Goal: Information Seeking & Learning: Learn about a topic

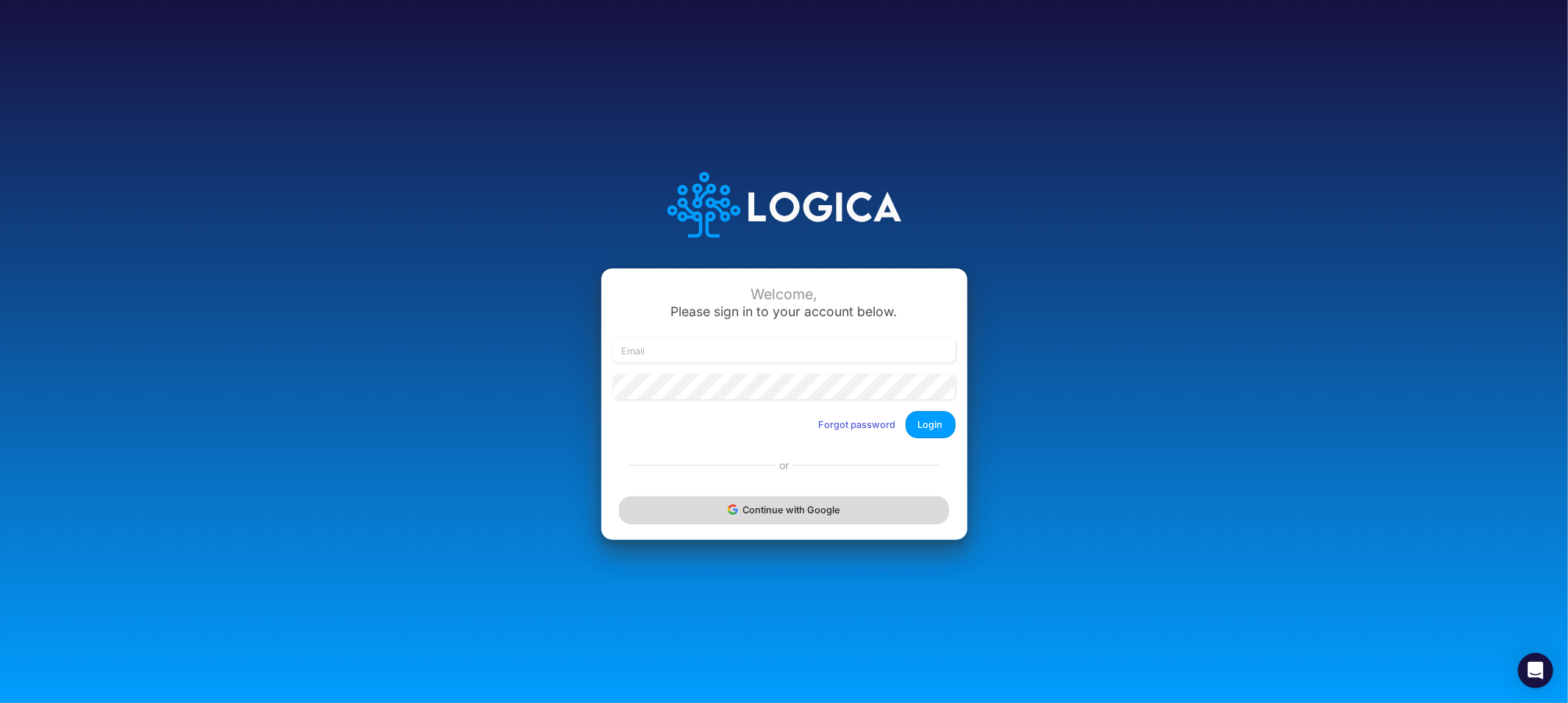
click at [752, 515] on button "Continue with Google" at bounding box center [784, 510] width 329 height 28
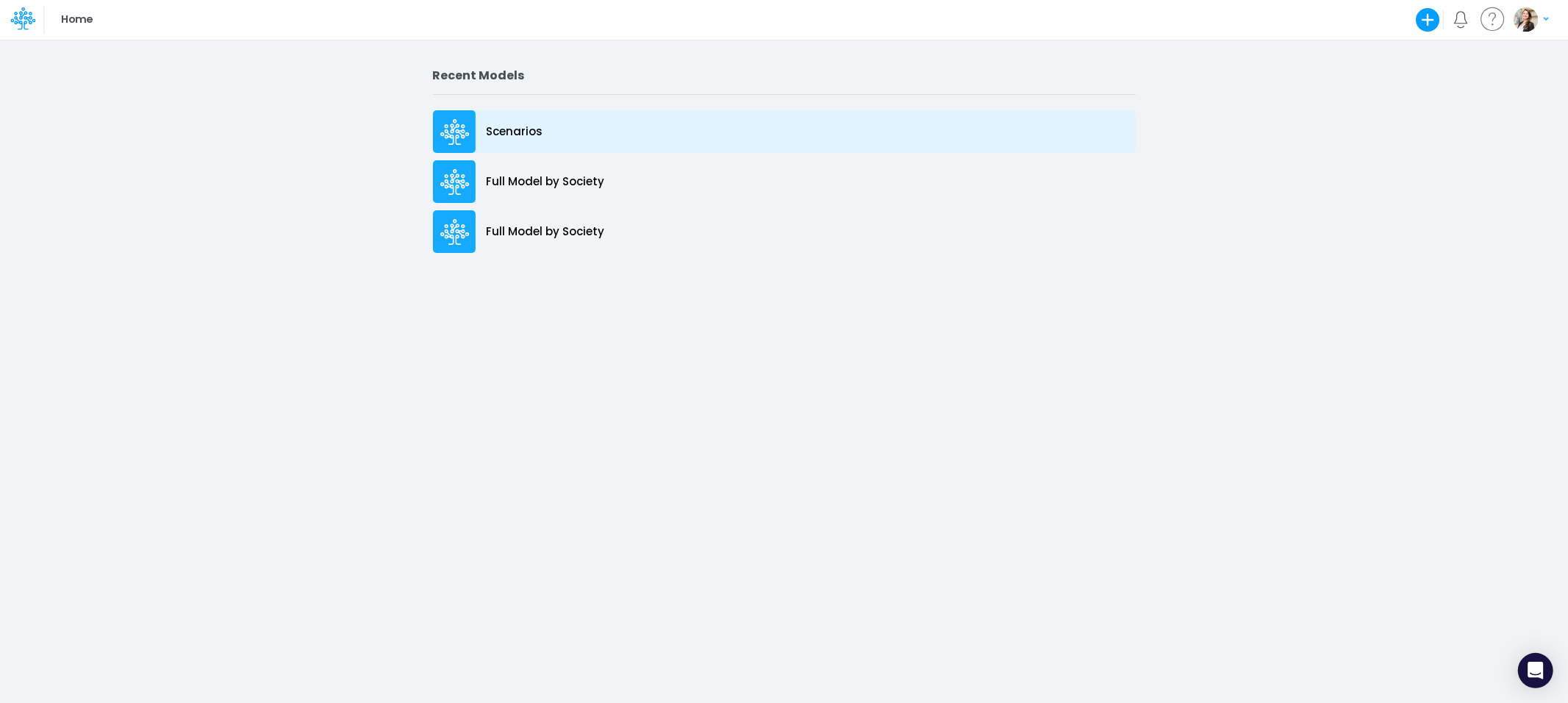
click at [514, 140] on p "Scenarios" at bounding box center [515, 132] width 57 height 17
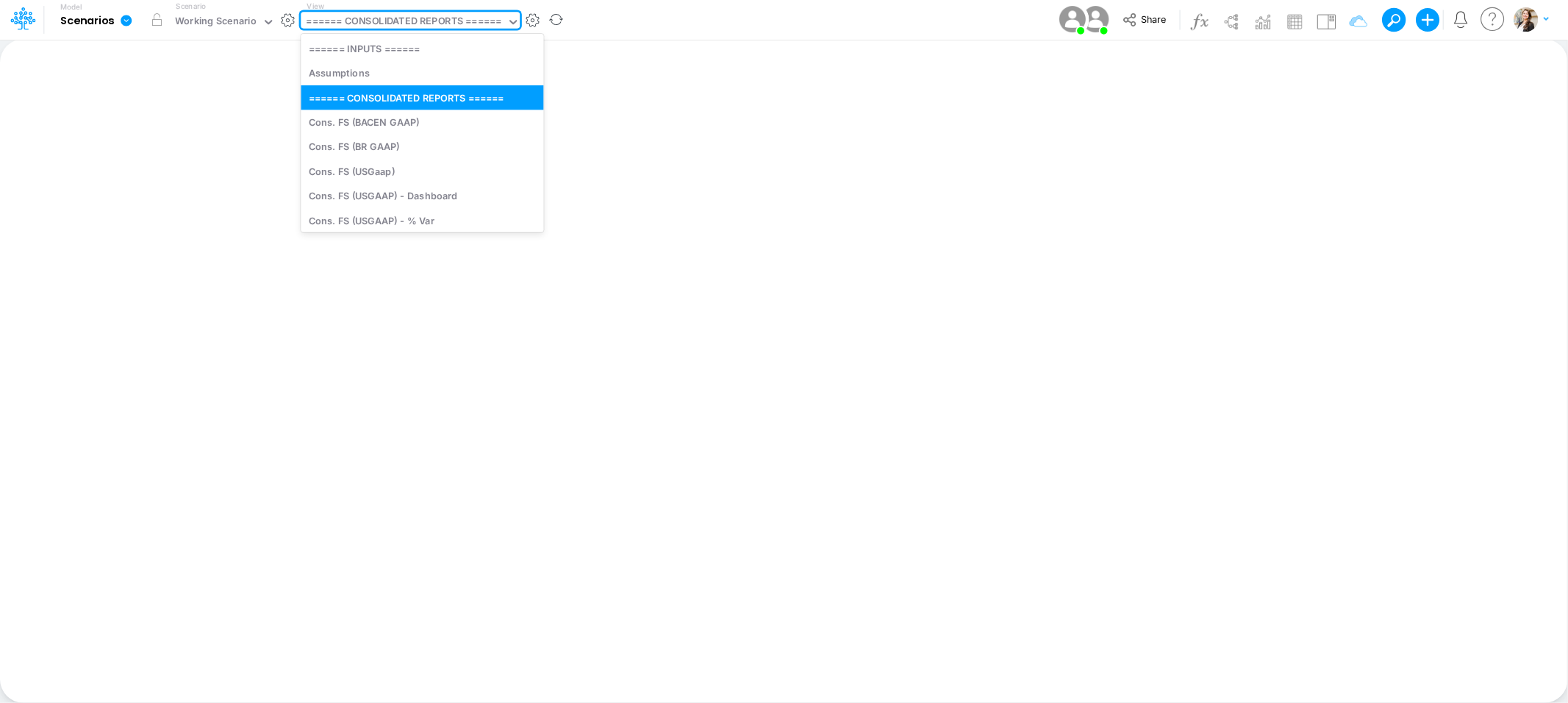
click at [428, 17] on div "====== CONSOLIDATED REPORTS ======" at bounding box center [404, 22] width 195 height 17
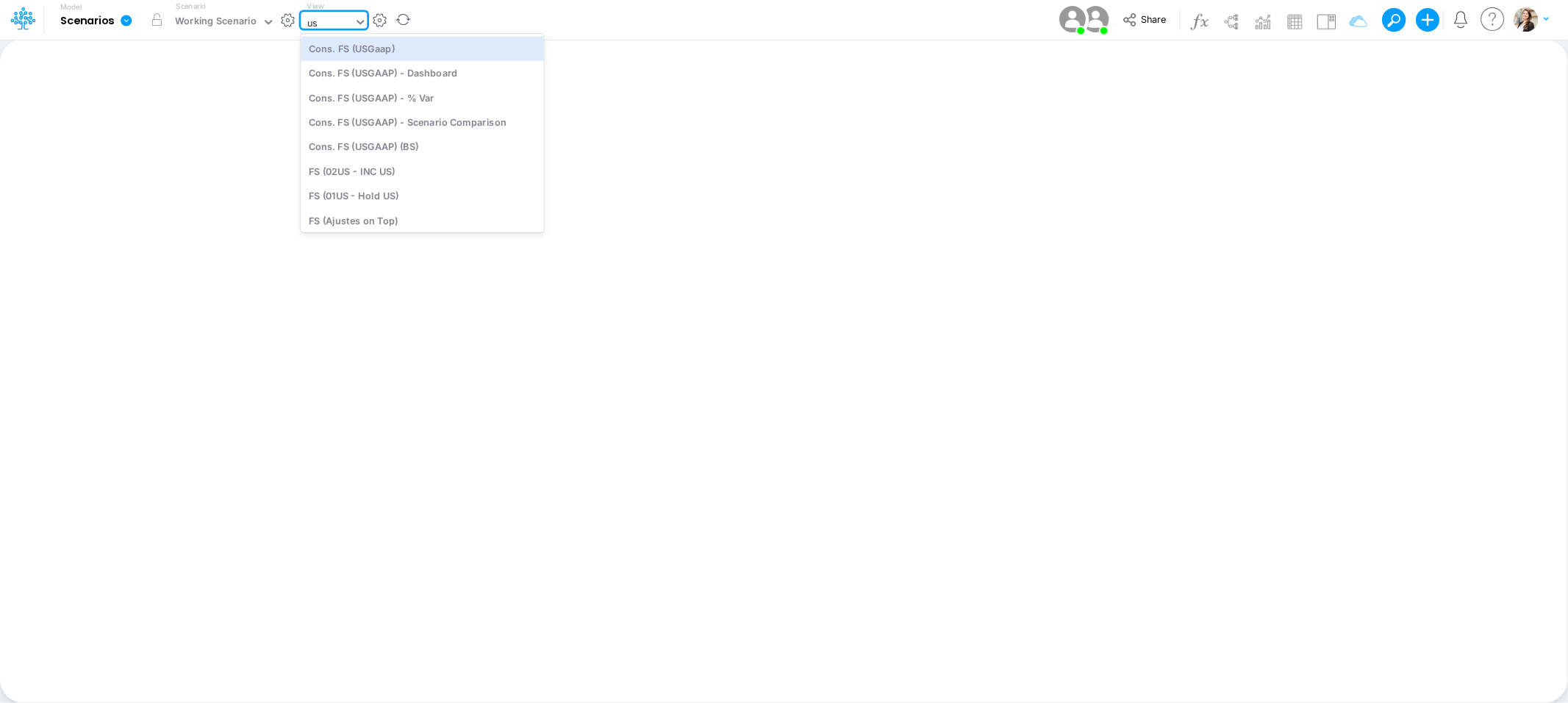
type input "usg"
click at [404, 195] on div "FS (USGAAP)" at bounding box center [408, 196] width 214 height 25
type input "Financial Statements - Consolidated"
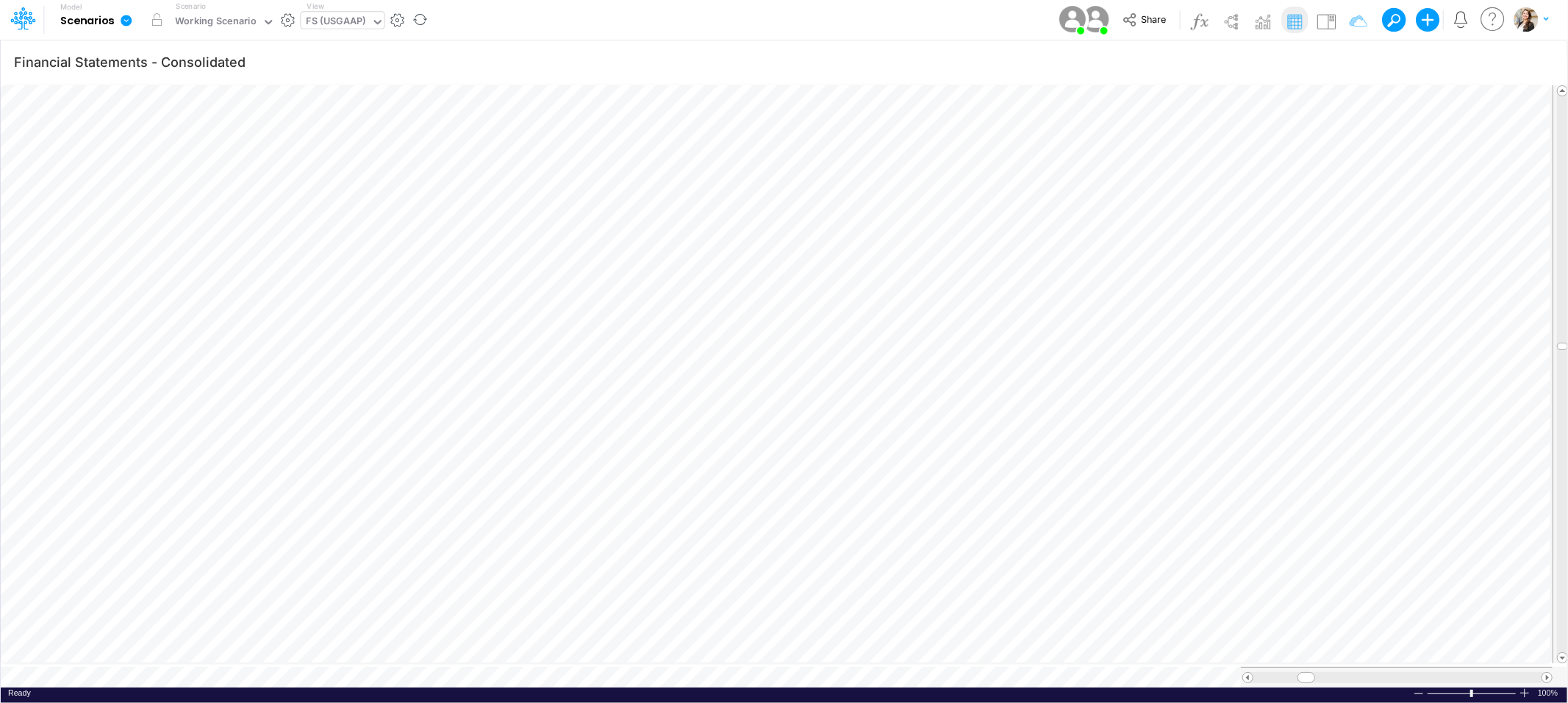
scroll to position [0, 1]
click at [328, 18] on div "FS (USGAAP)" at bounding box center [337, 22] width 60 height 17
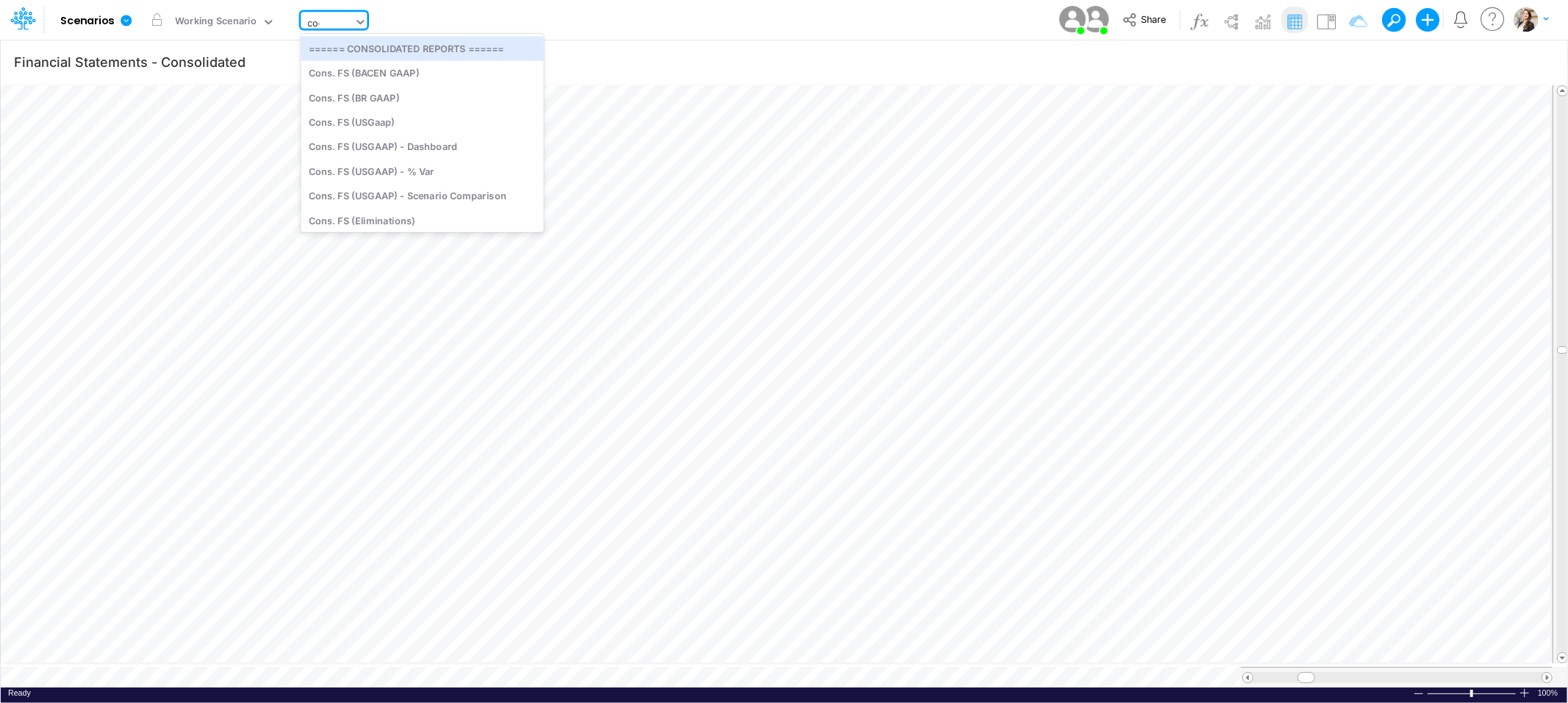
type input "cogs"
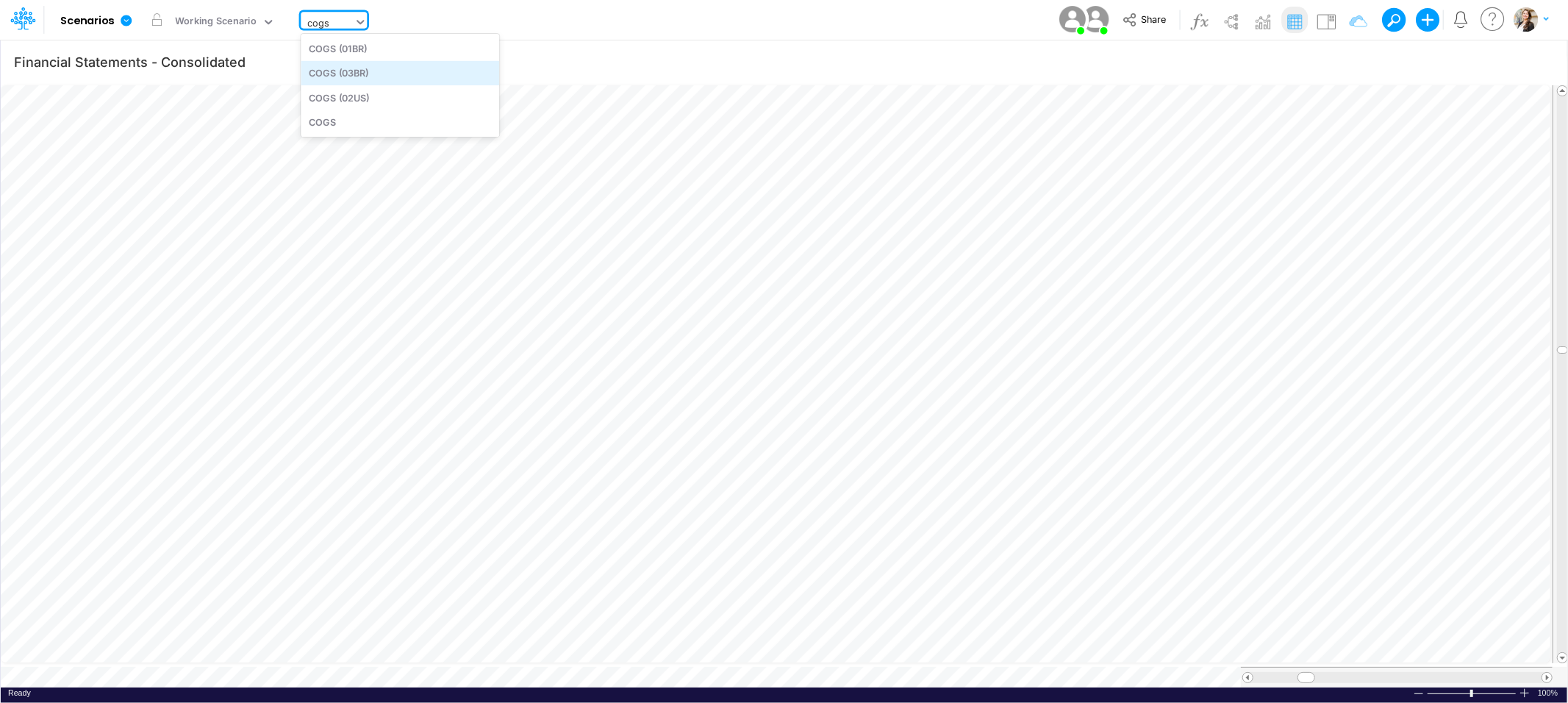
click at [339, 77] on div "COGS (03BR)" at bounding box center [399, 74] width 198 height 25
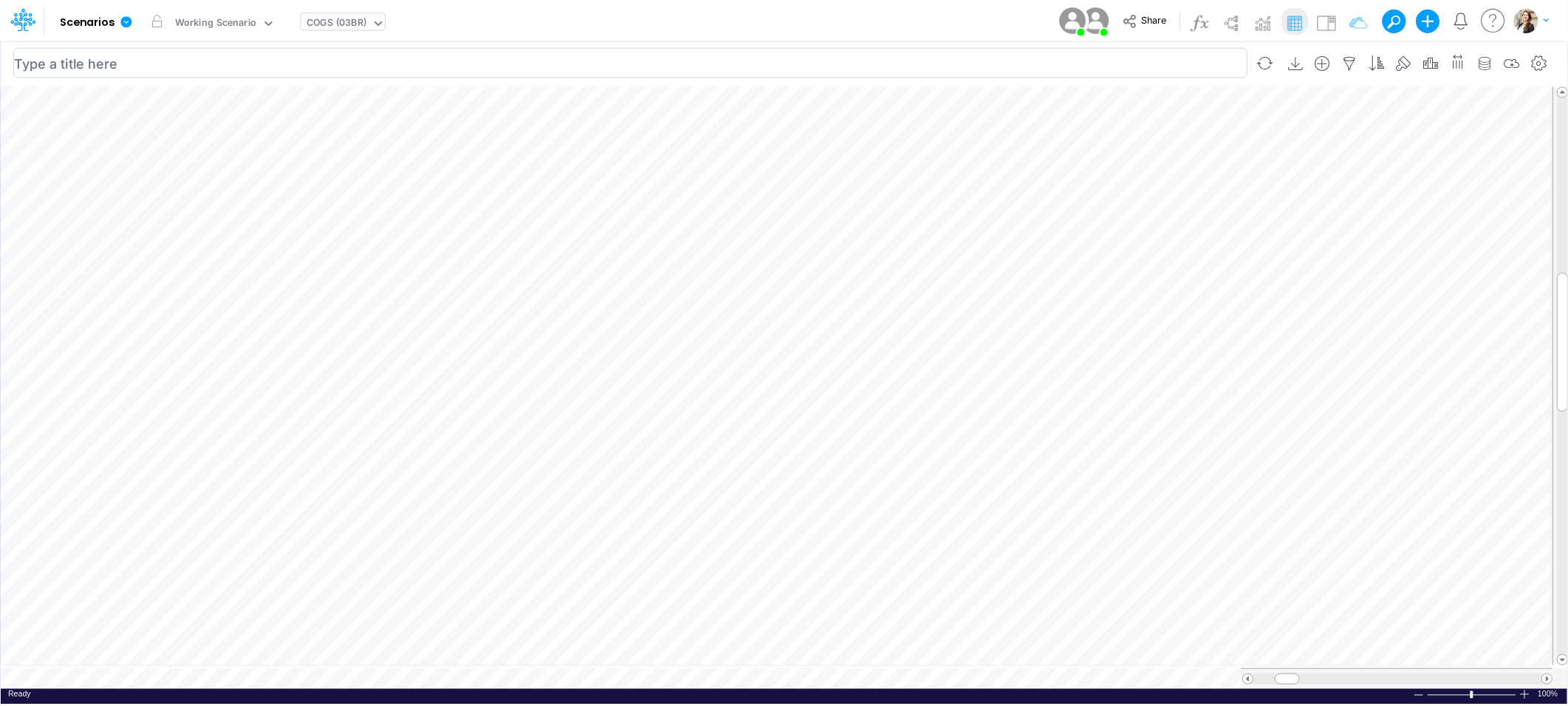
scroll to position [0, 1]
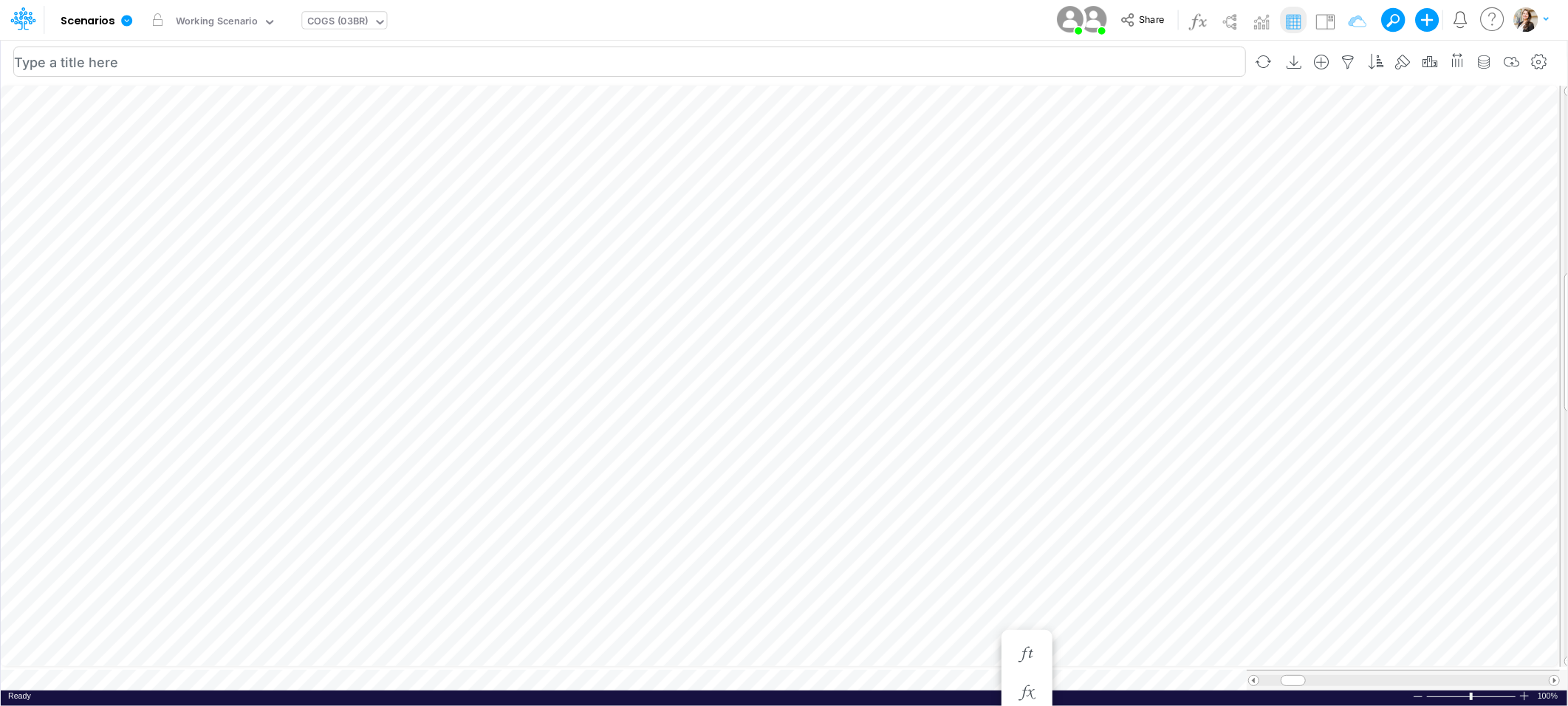
type input "Financial Statements - Consolidated"
click at [1269, 388] on icon "button" at bounding box center [1270, 383] width 22 height 15
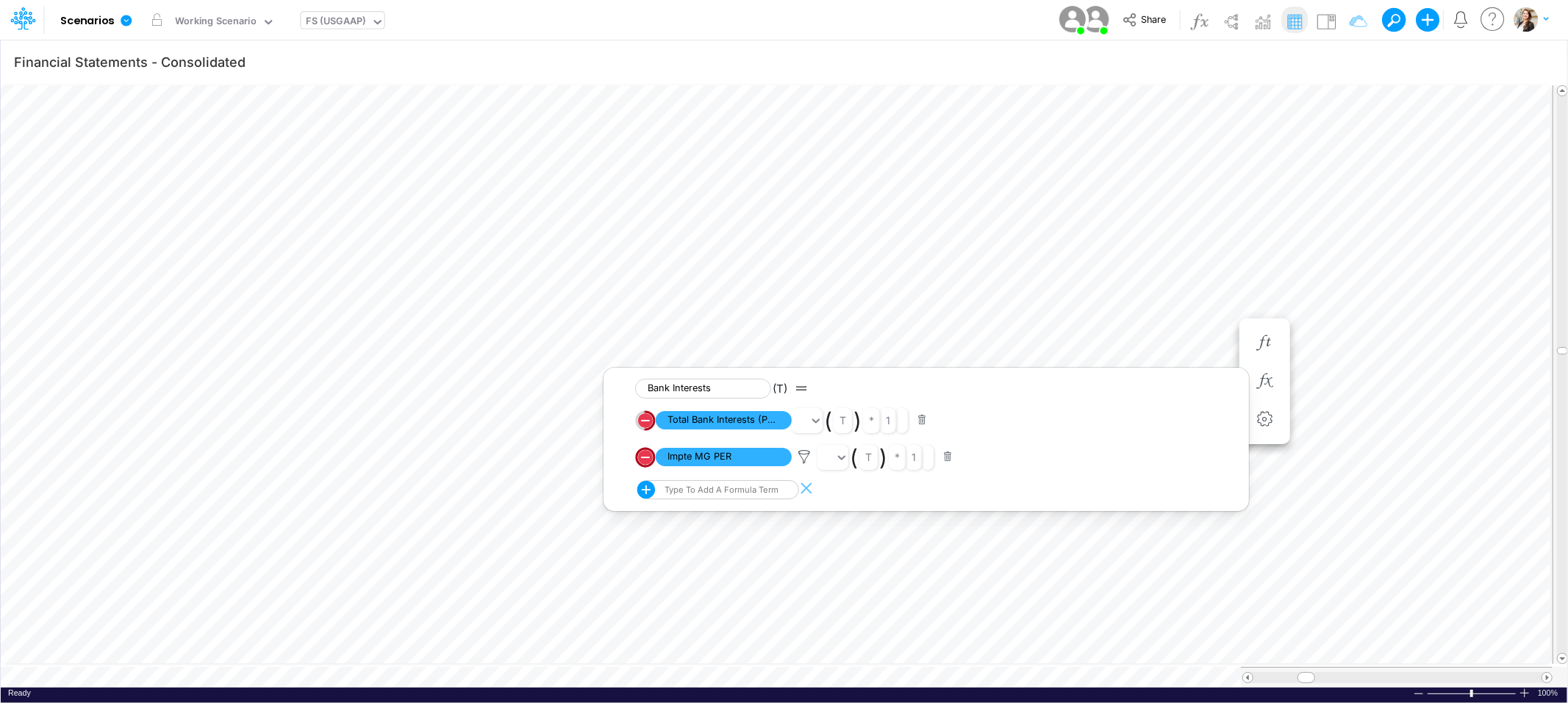
click at [342, 18] on div "FS (USGAAP)" at bounding box center [337, 22] width 60 height 17
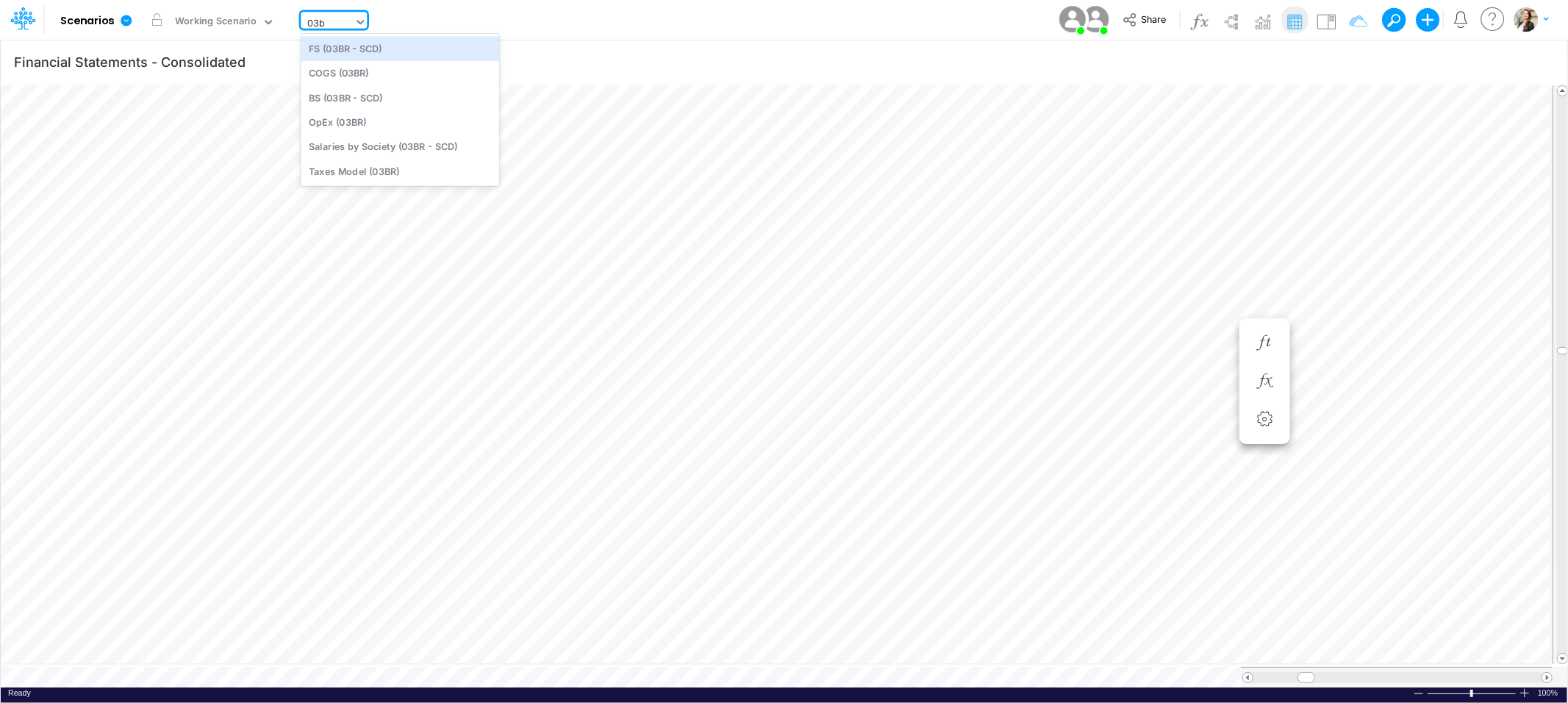
type input "03br"
click at [346, 43] on div "FS (03BR - SCD)" at bounding box center [399, 48] width 198 height 25
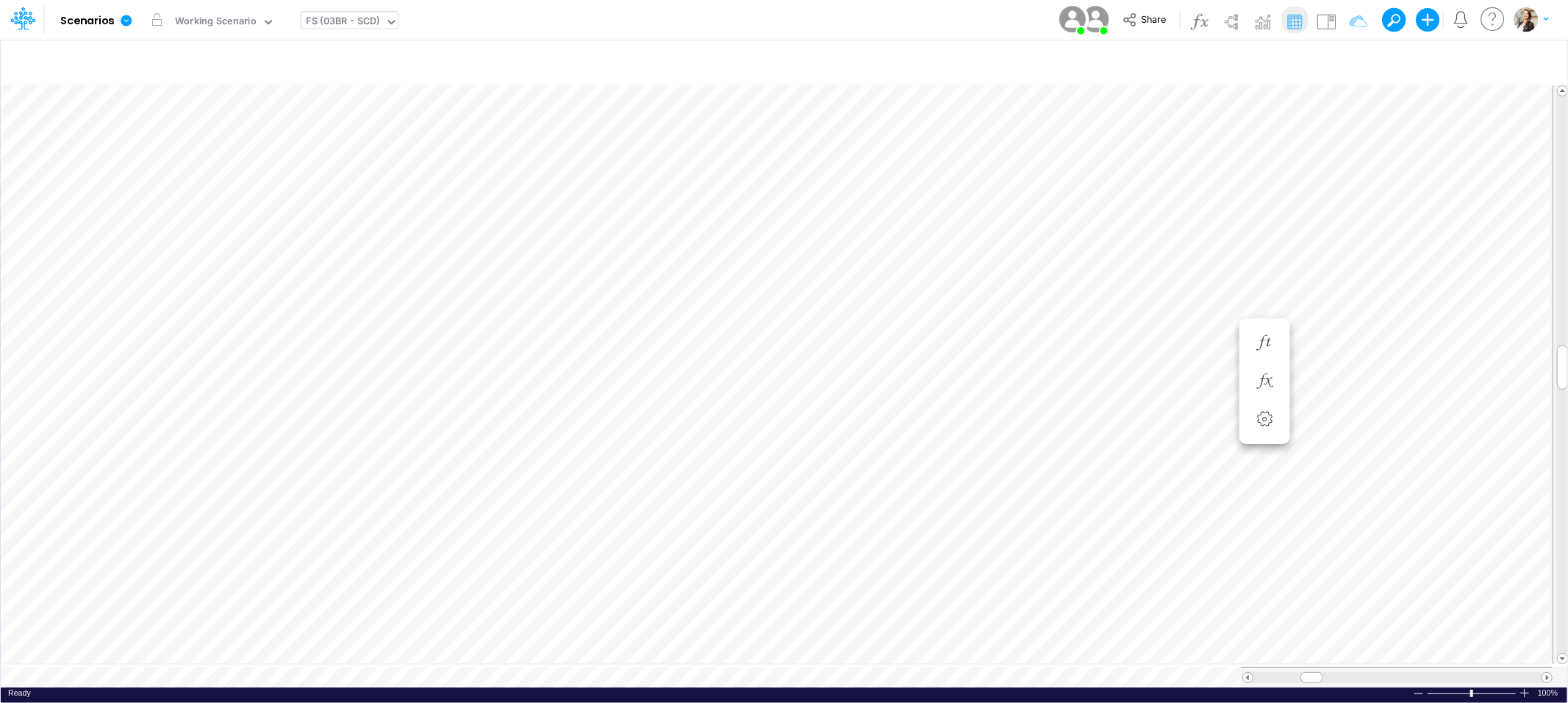
scroll to position [0, 1]
click at [1179, 566] on icon "button" at bounding box center [1187, 573] width 22 height 15
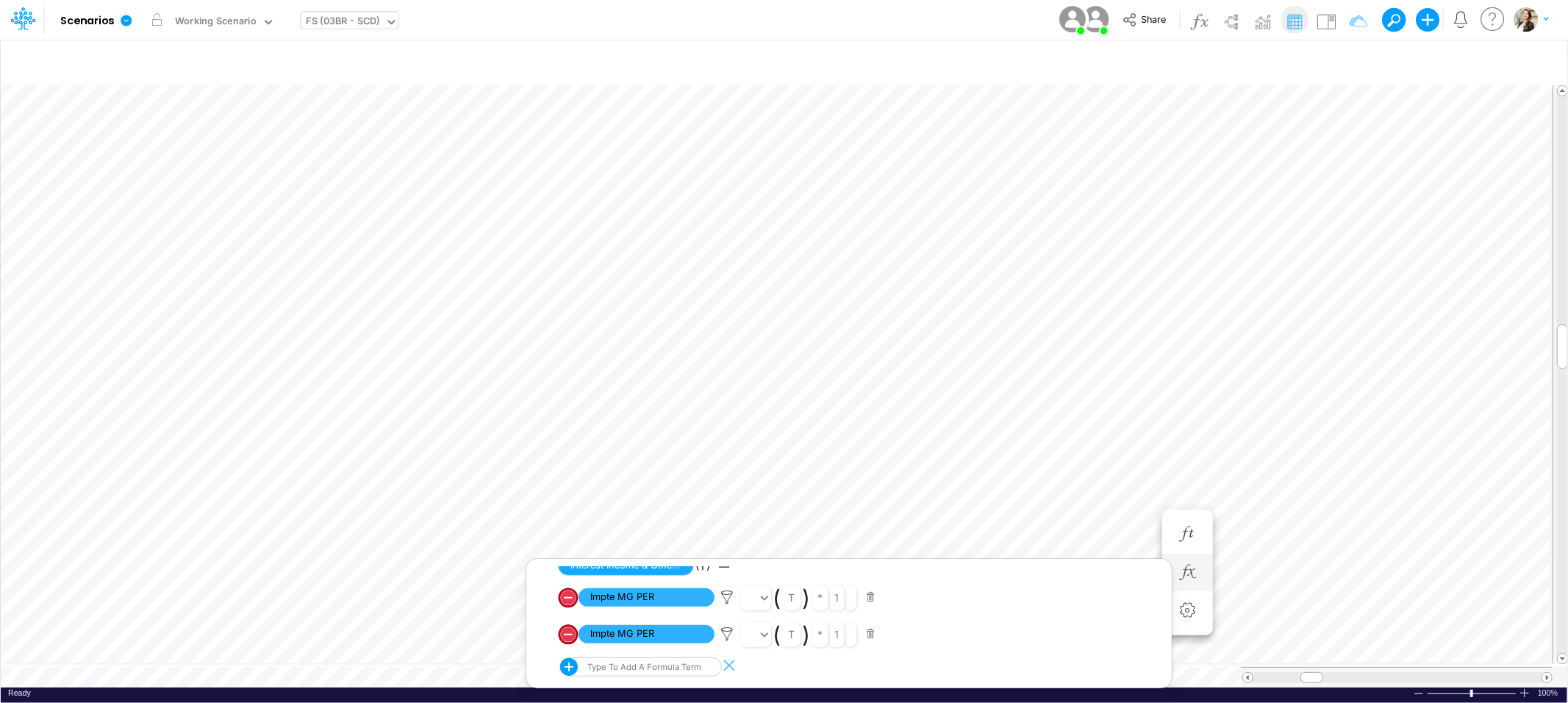
scroll to position [0, 1]
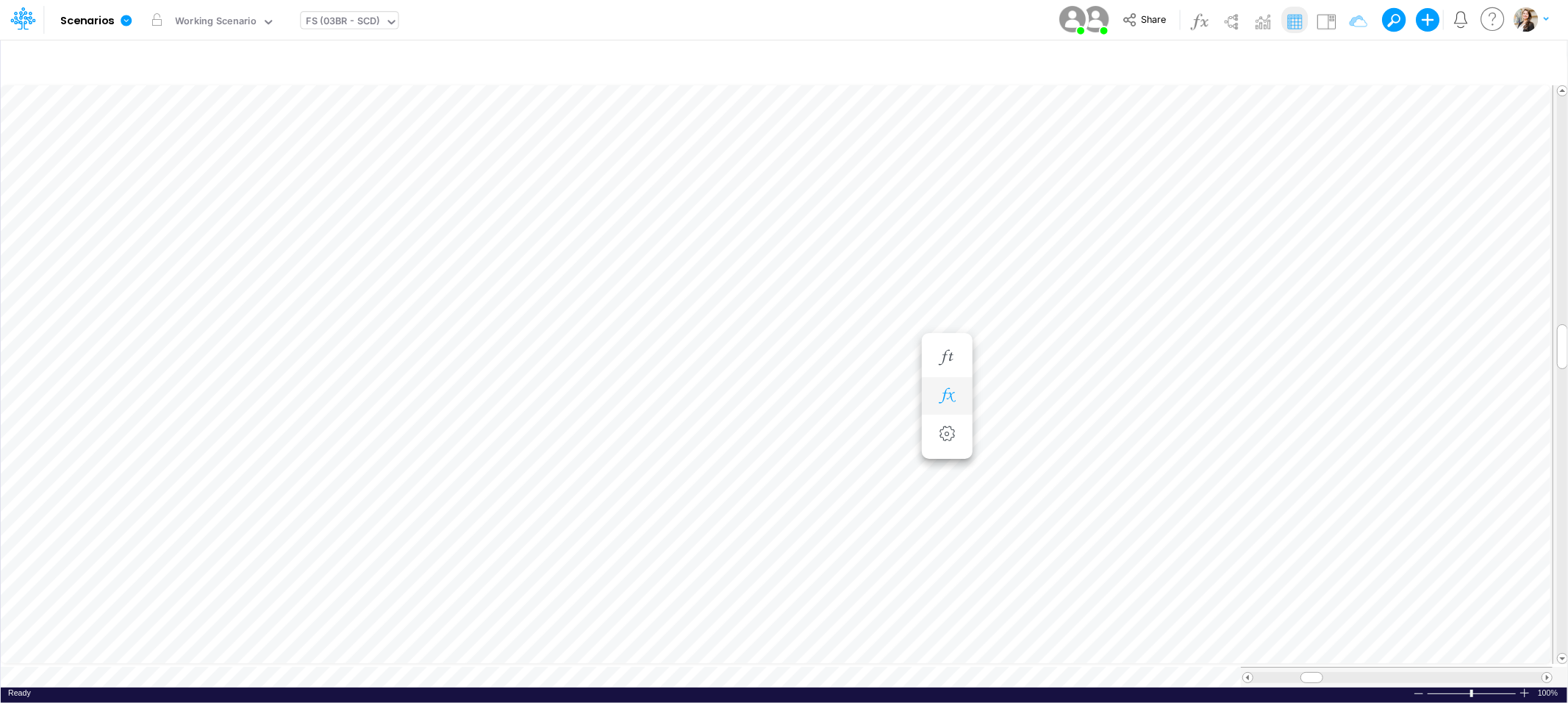
click at [950, 404] on button "button" at bounding box center [947, 397] width 28 height 29
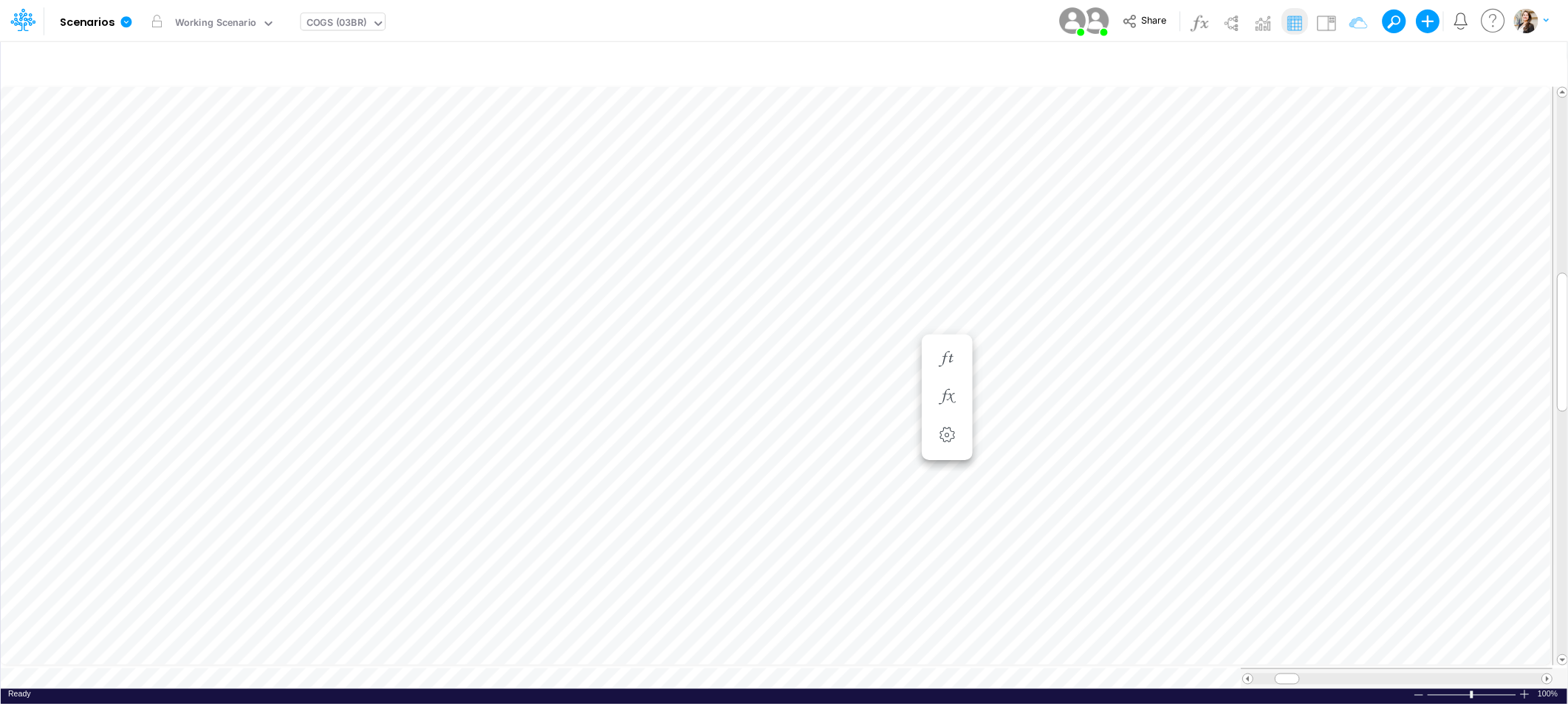
scroll to position [0, 1]
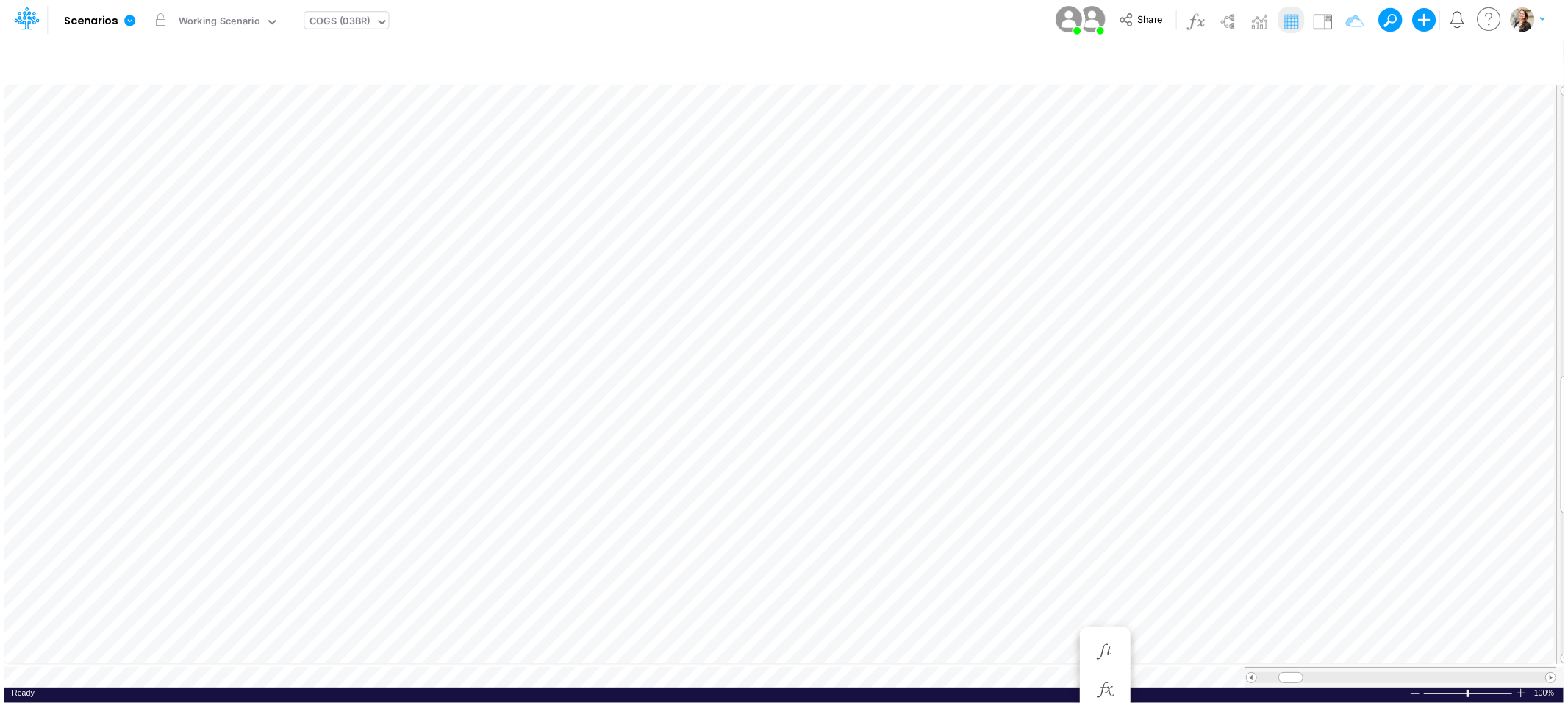
scroll to position [0, 1]
click at [1028, 308] on icon "button" at bounding box center [1022, 308] width 22 height 15
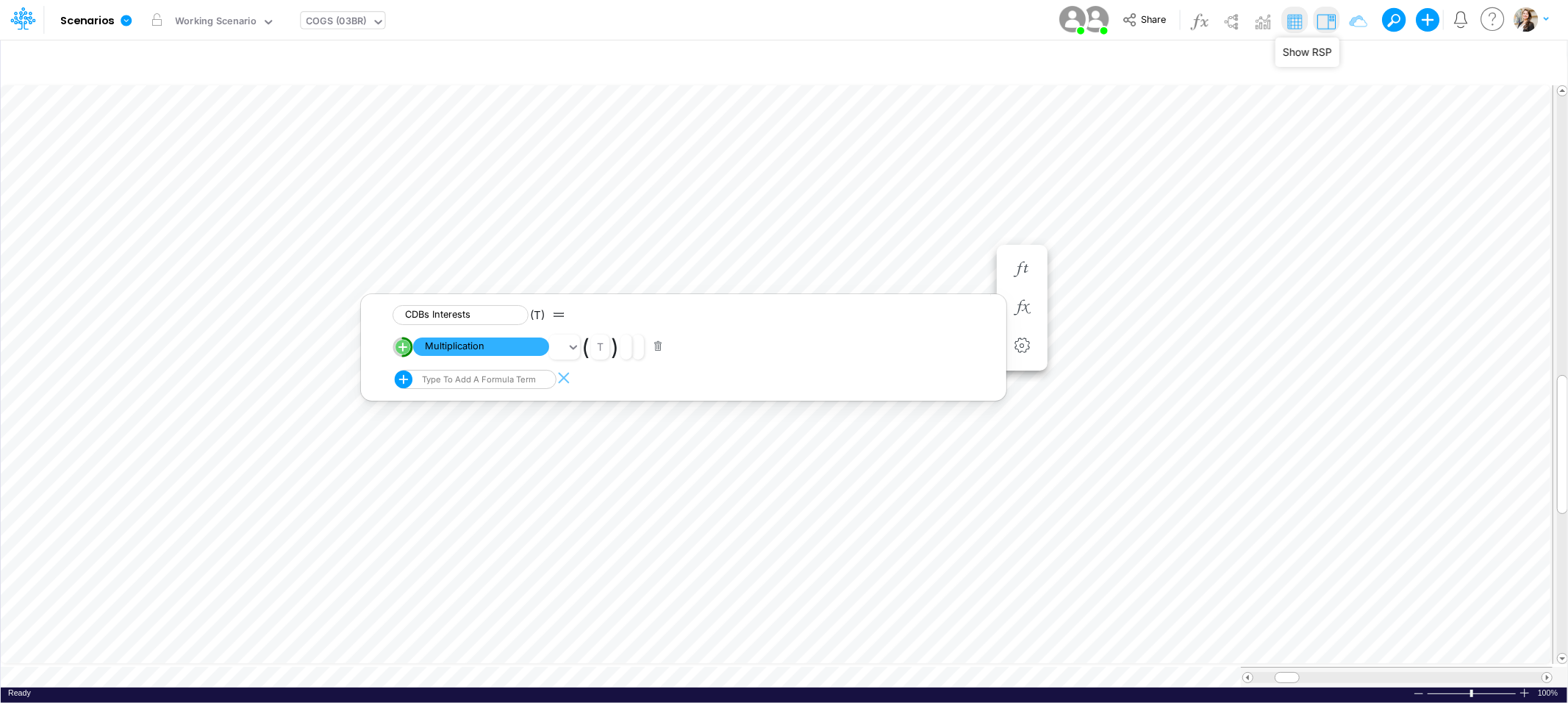
click at [1335, 22] on img at bounding box center [1326, 21] width 24 height 24
click at [953, 530] on icon "button" at bounding box center [947, 528] width 22 height 15
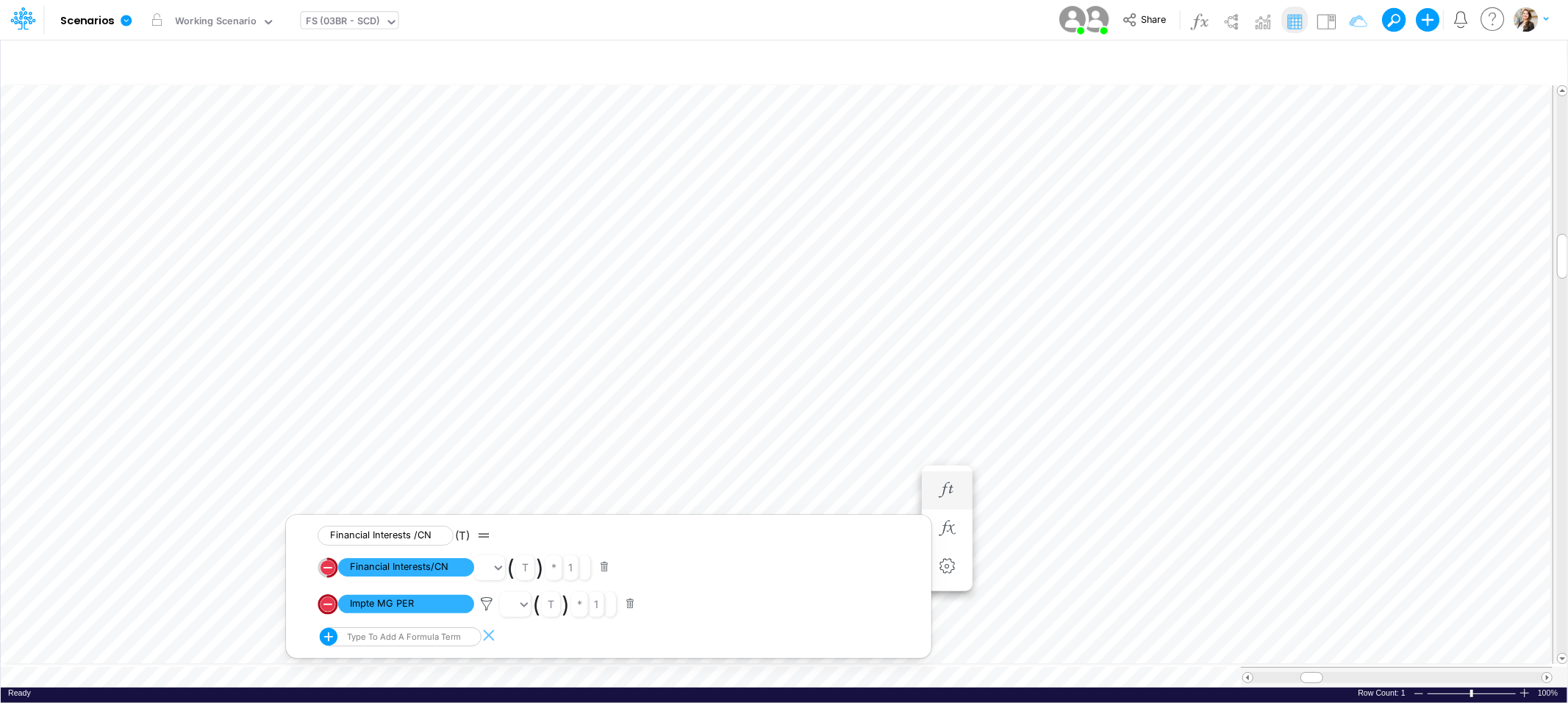
scroll to position [0, 1]
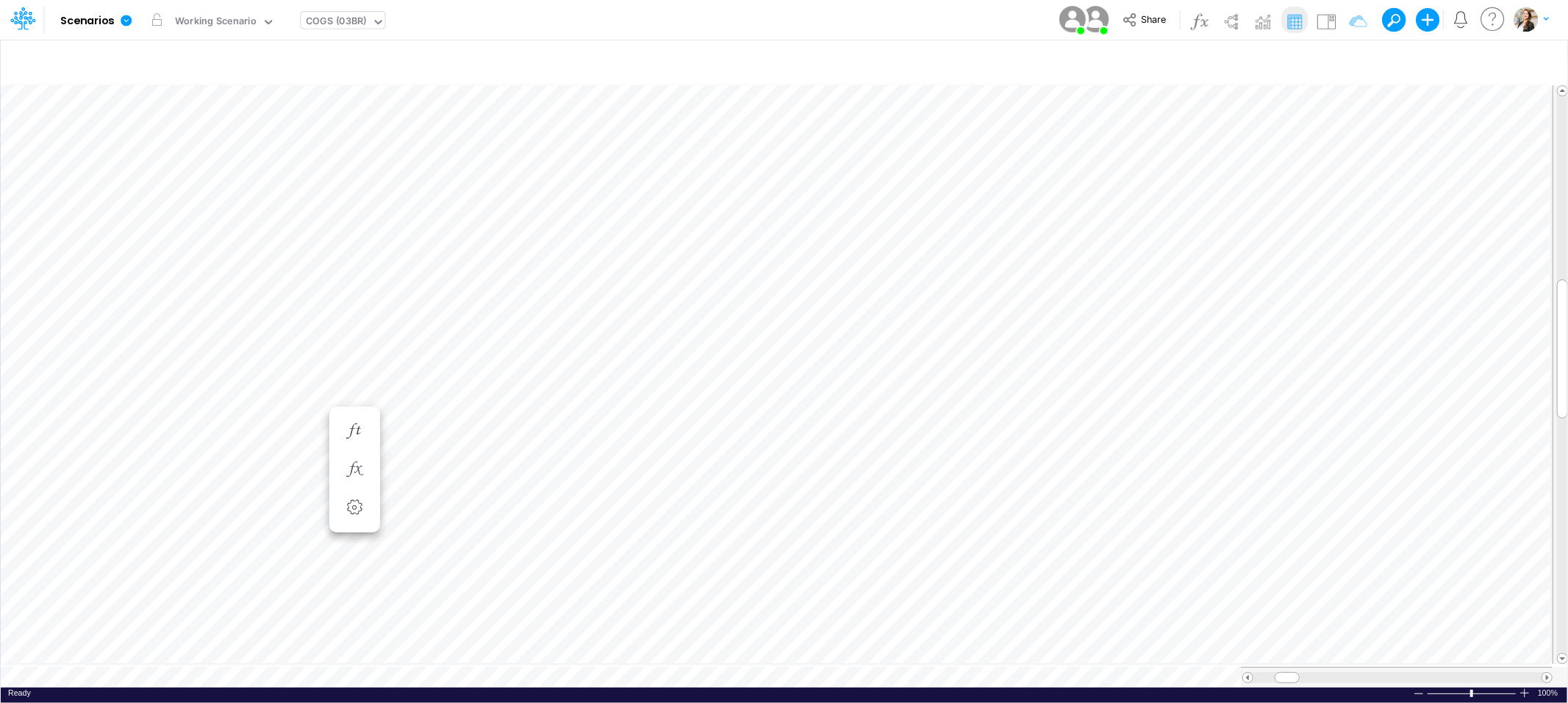
scroll to position [0, 1]
type input "Financial Statements - Consolidated"
click at [353, 656] on span "Close" at bounding box center [365, 655] width 41 height 13
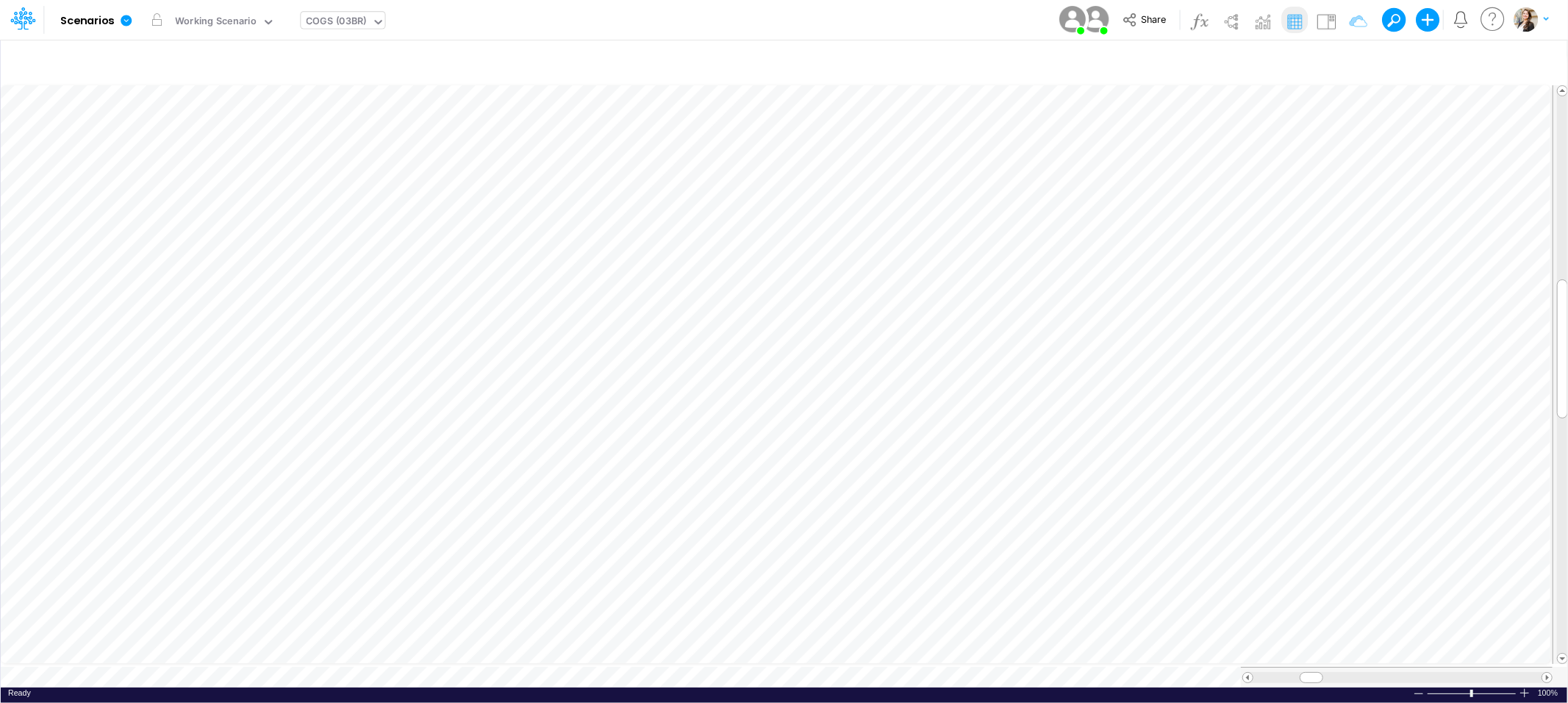
scroll to position [0, 1]
click at [347, 25] on div "COGS (03BR)" at bounding box center [337, 22] width 60 height 17
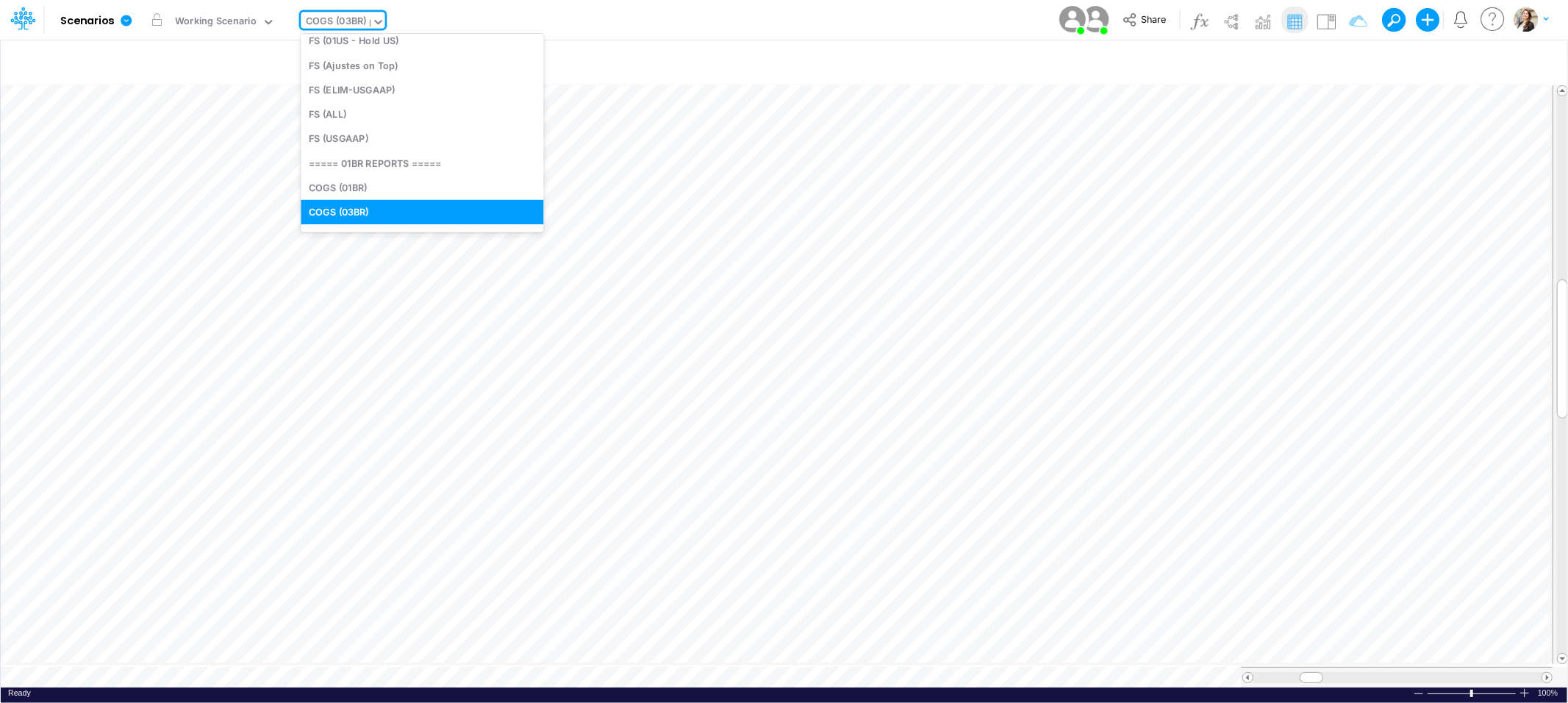
scroll to position [0, 0]
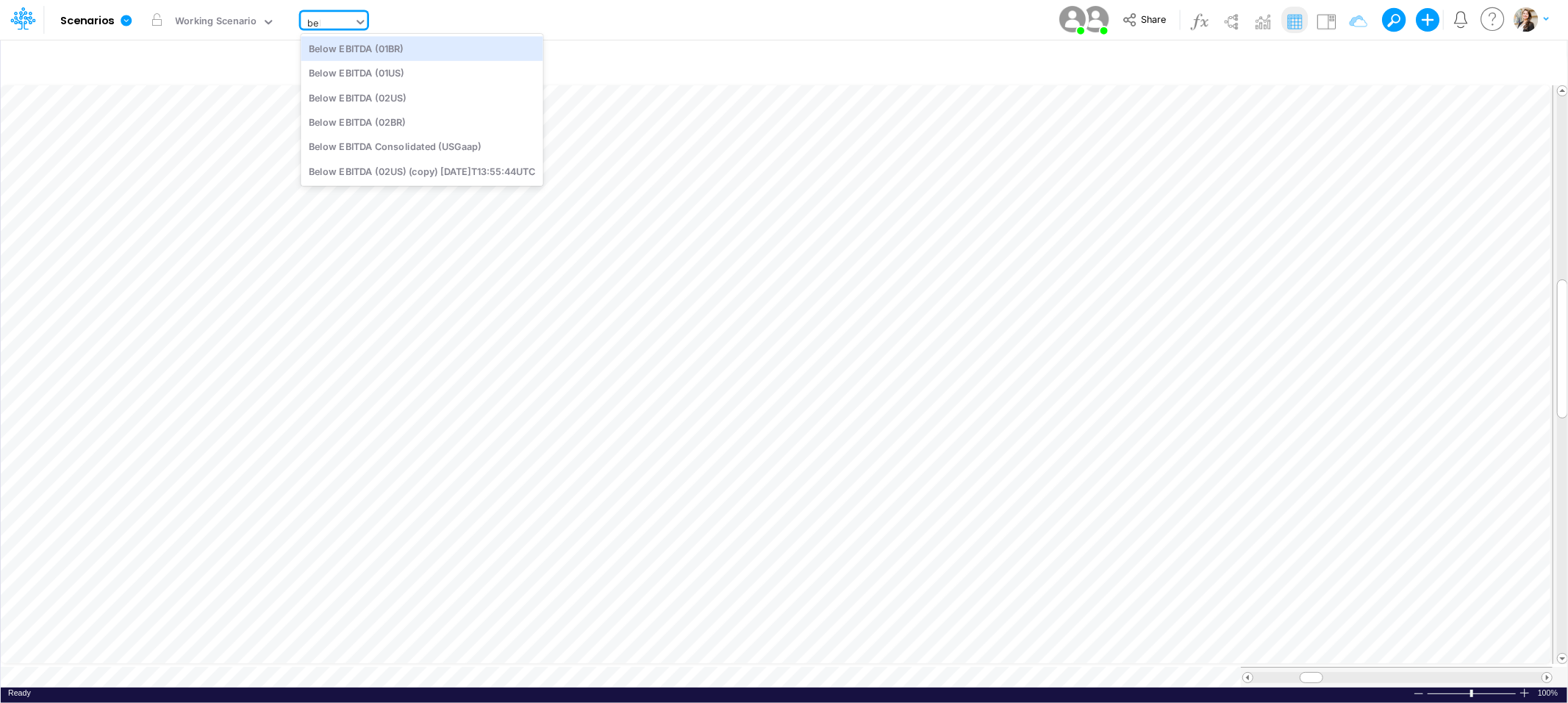
type input "belo"
click at [362, 45] on div "Below EBITDA (01BR)" at bounding box center [422, 48] width 242 height 25
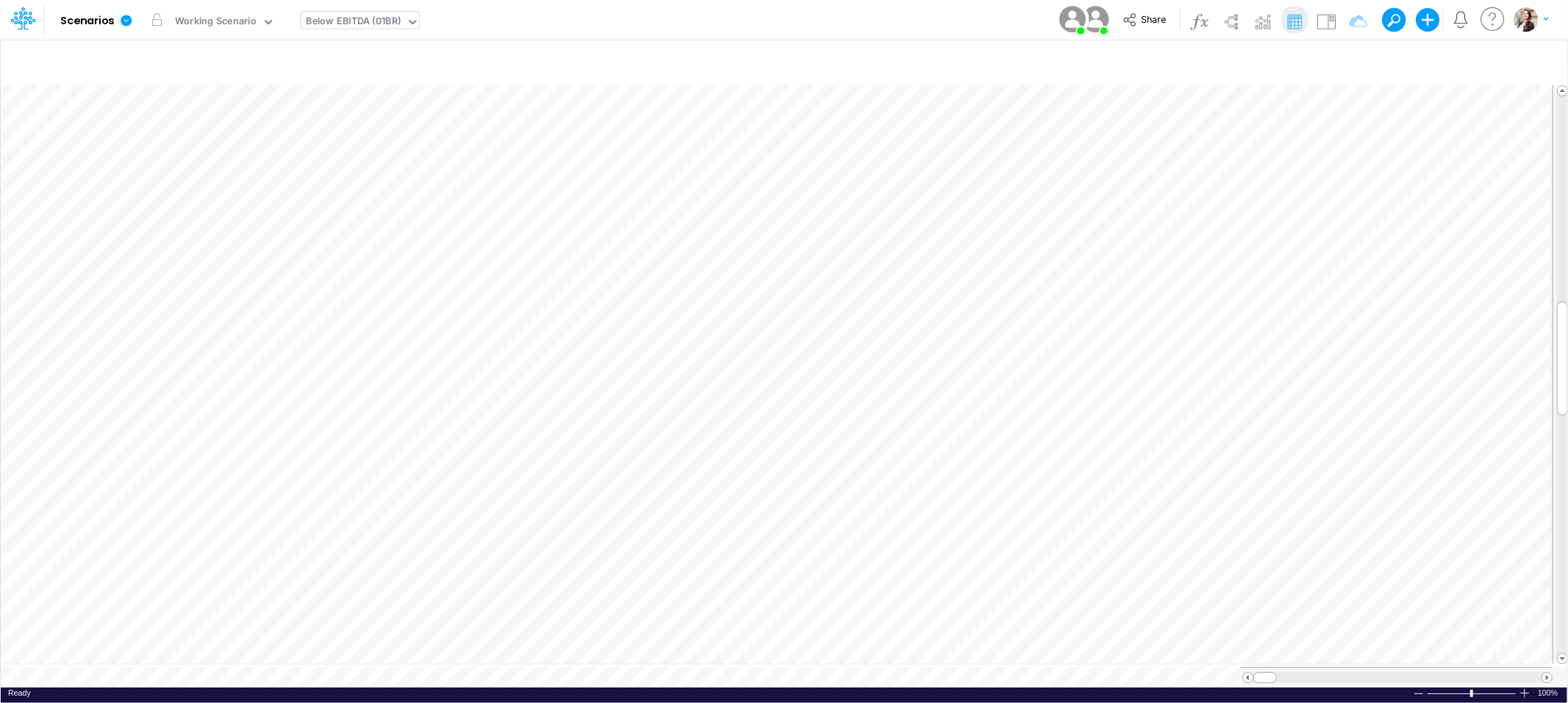
scroll to position [0, 1]
click at [1445, 418] on icon "button" at bounding box center [1436, 426] width 22 height 15
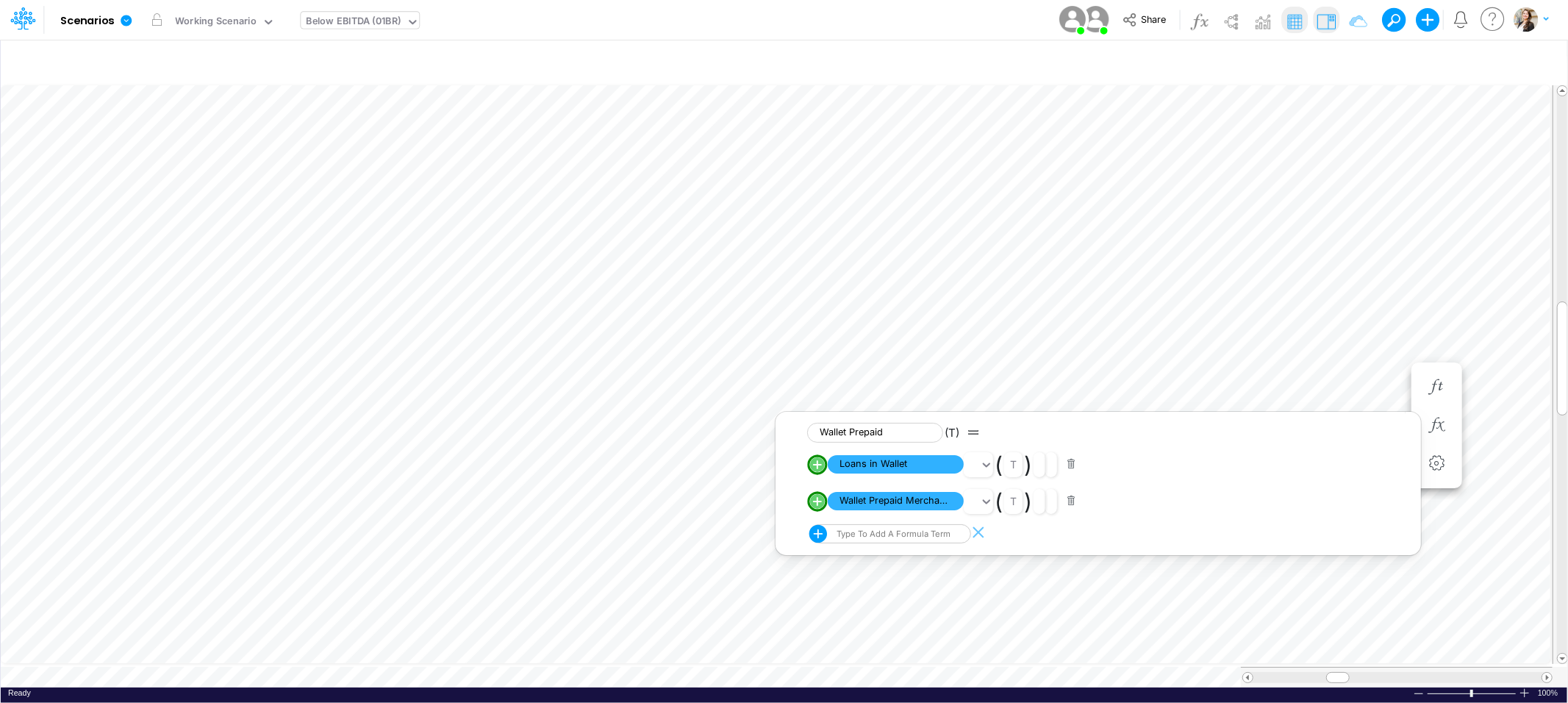
click at [1322, 16] on img at bounding box center [1326, 21] width 24 height 24
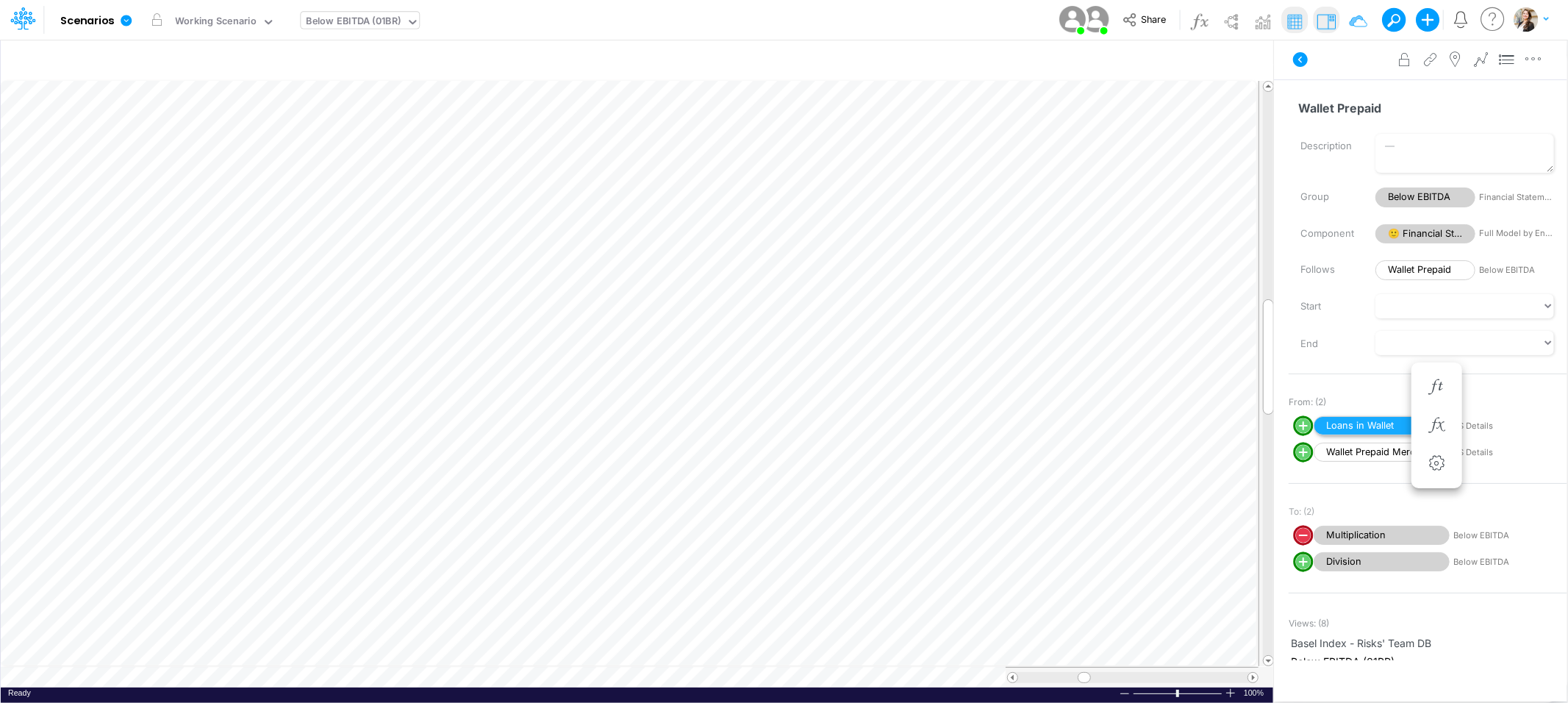
click at [1348, 428] on span "Loans in Wallet" at bounding box center [1382, 427] width 136 height 20
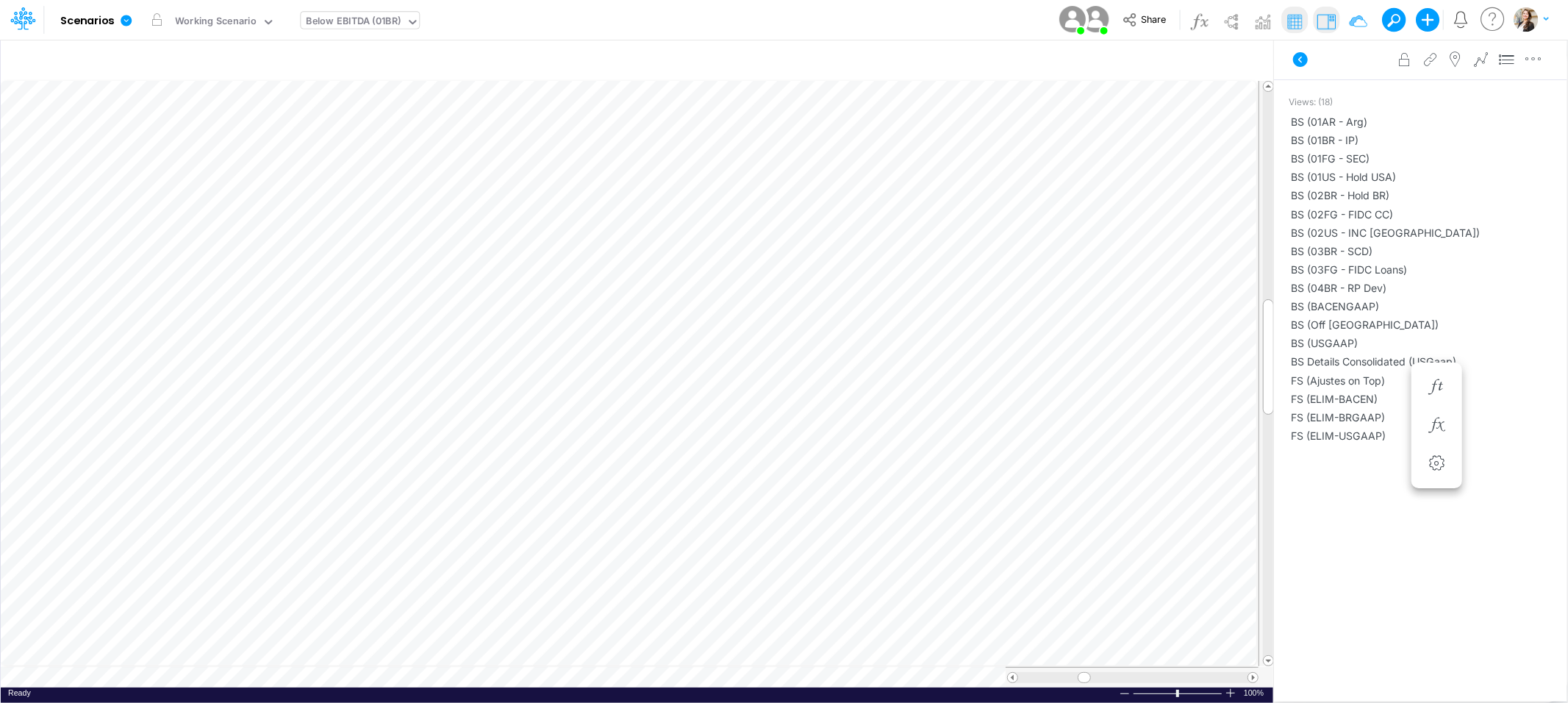
scroll to position [0, 1]
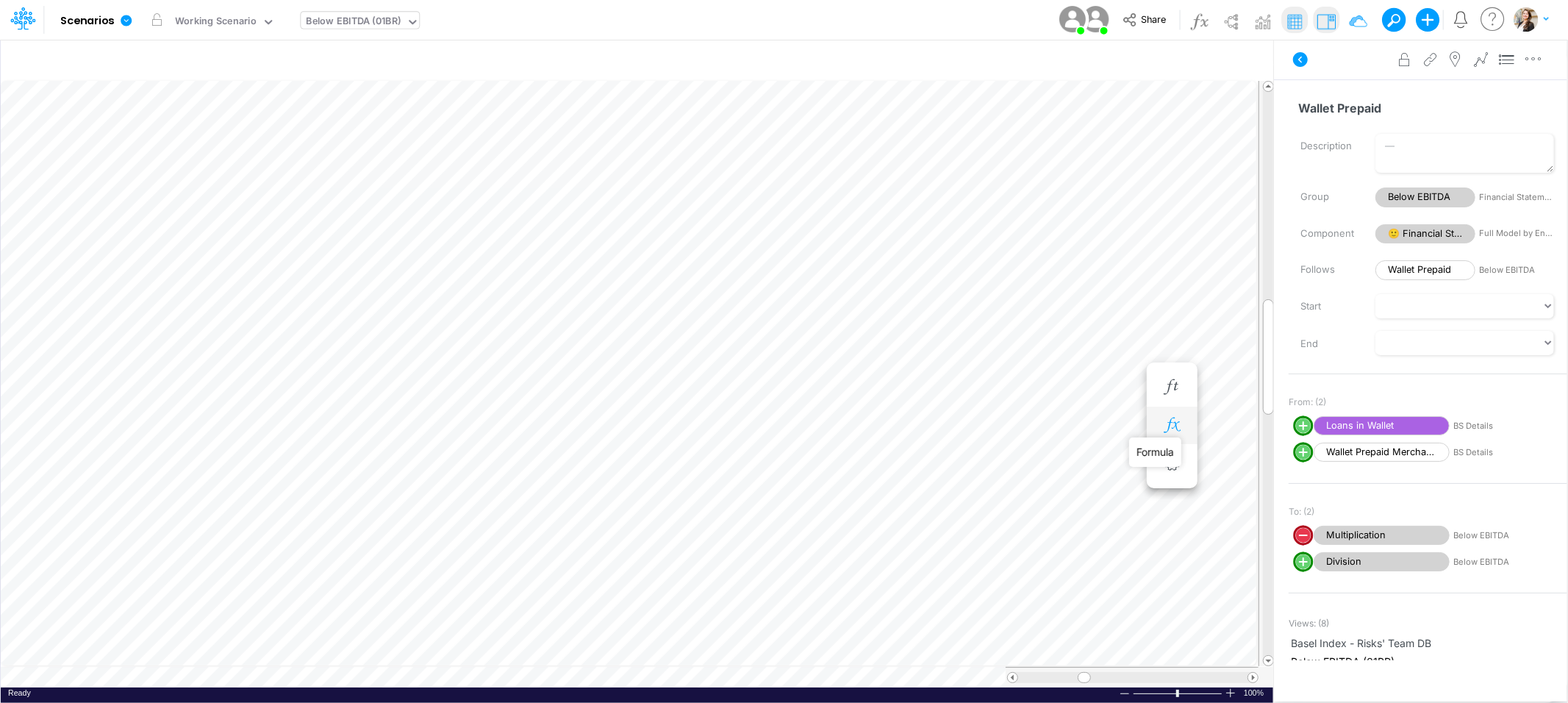
click at [1168, 429] on icon "button" at bounding box center [1172, 426] width 22 height 15
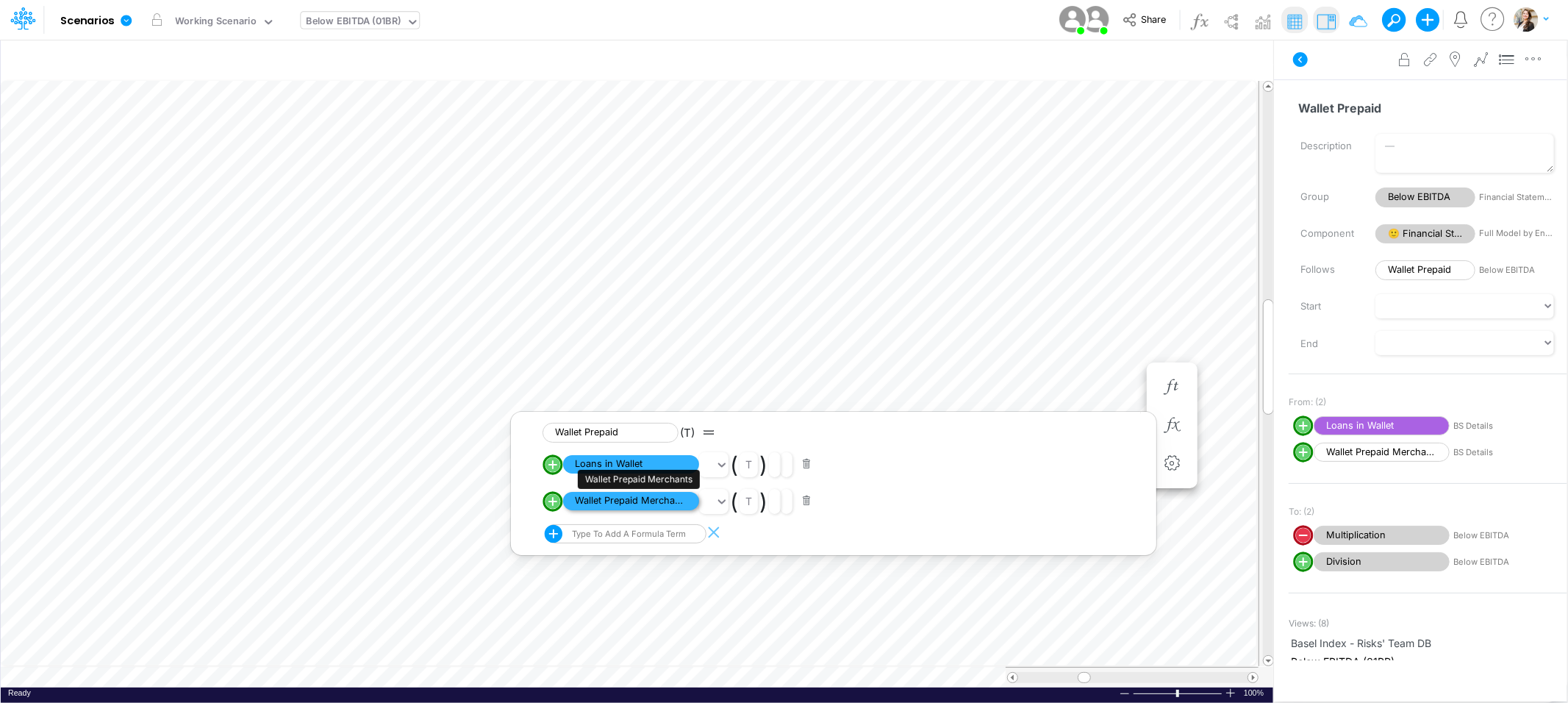
click at [663, 502] on span "Wallet Prepaid Merchants" at bounding box center [631, 502] width 136 height 18
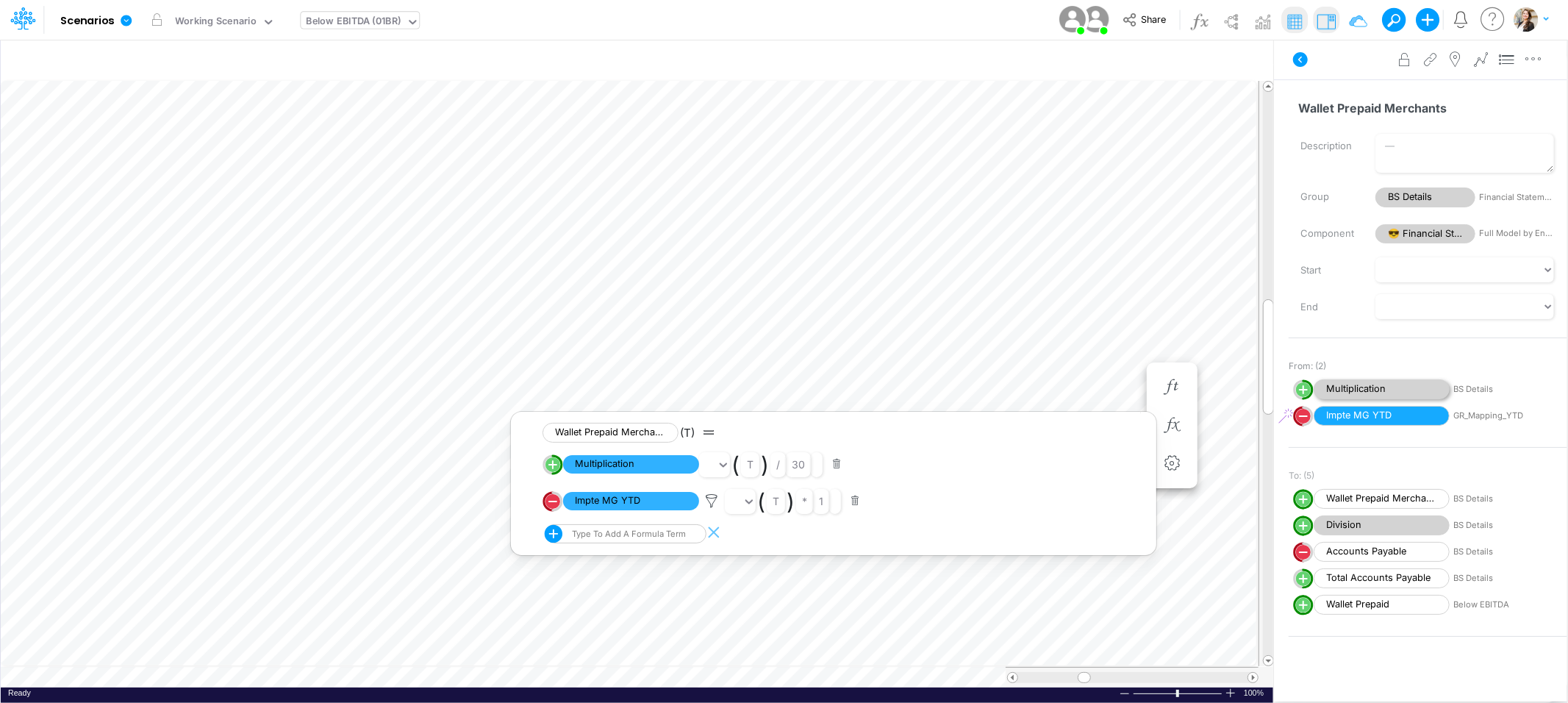
click at [1374, 391] on span "Multiplication" at bounding box center [1382, 390] width 136 height 20
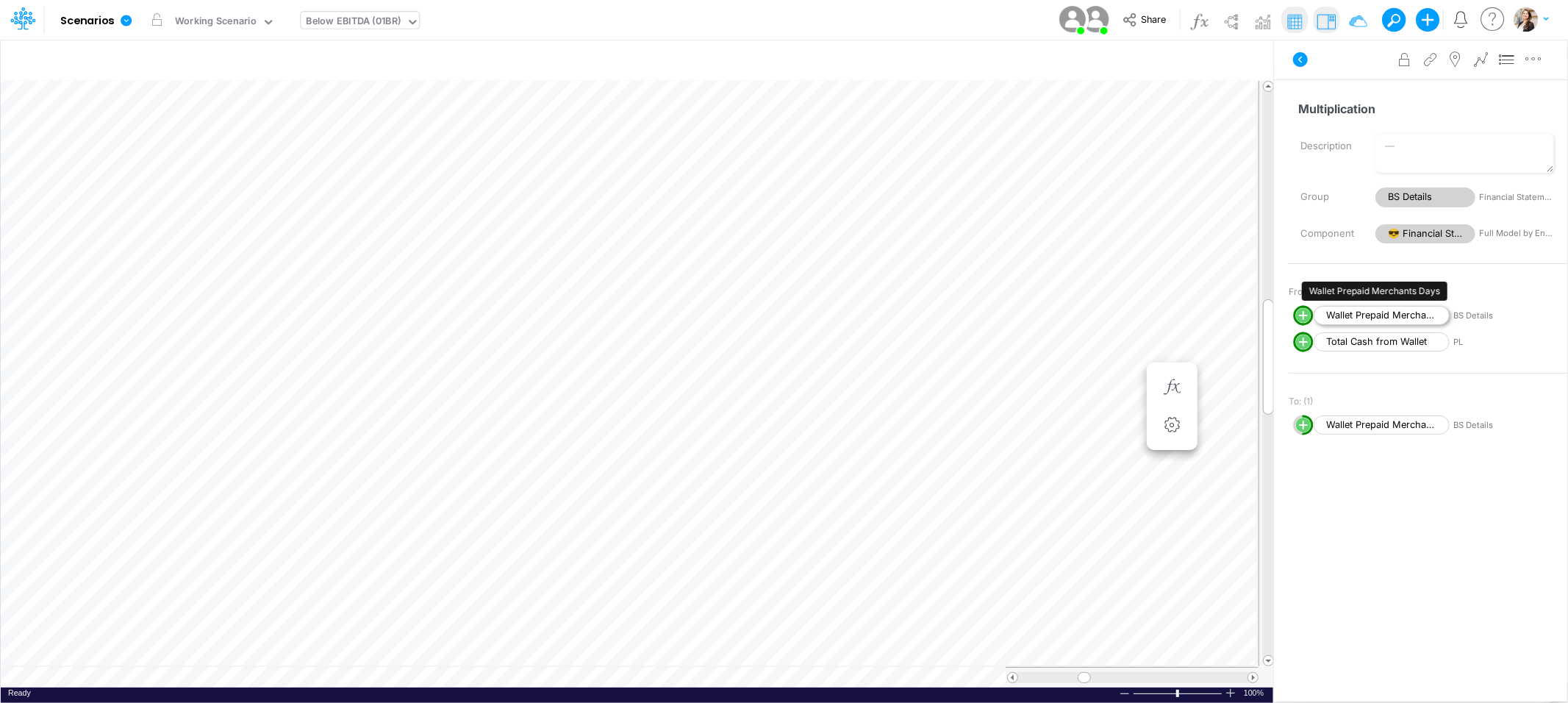
click at [1367, 316] on span "Wallet Prepaid Merchants Days" at bounding box center [1382, 316] width 136 height 20
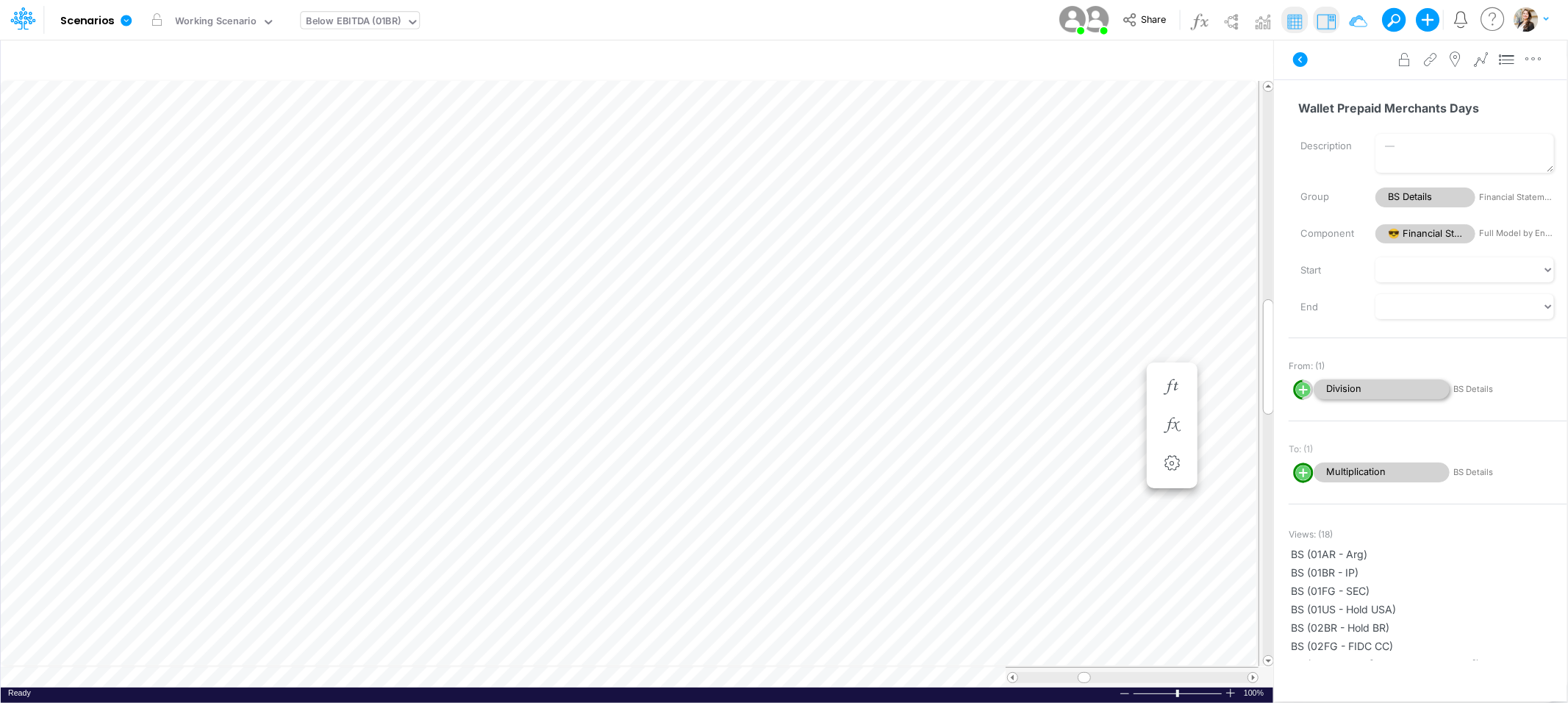
click at [1347, 386] on span "Division" at bounding box center [1382, 390] width 136 height 20
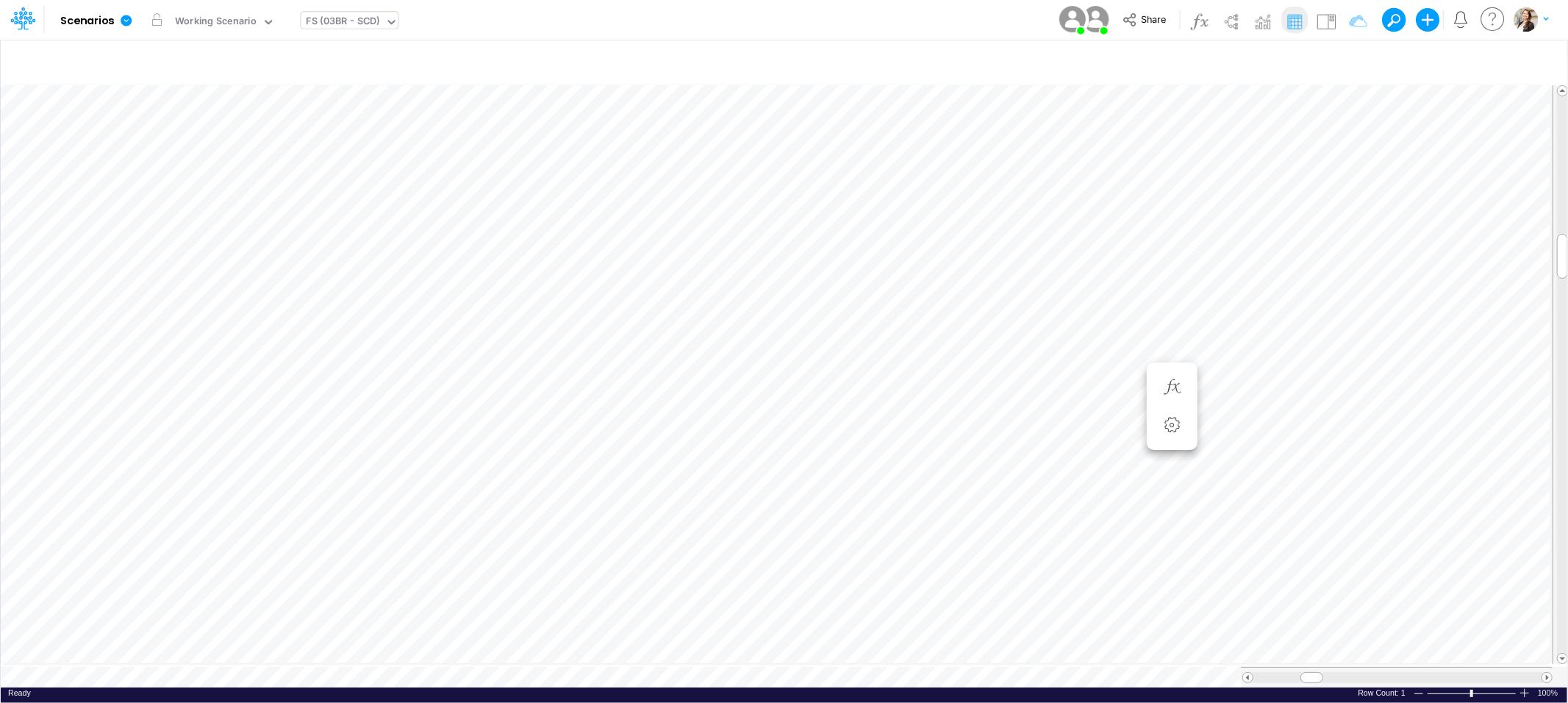
scroll to position [0, 1]
click at [346, 21] on div "FS (03BR - SCD)" at bounding box center [344, 22] width 73 height 17
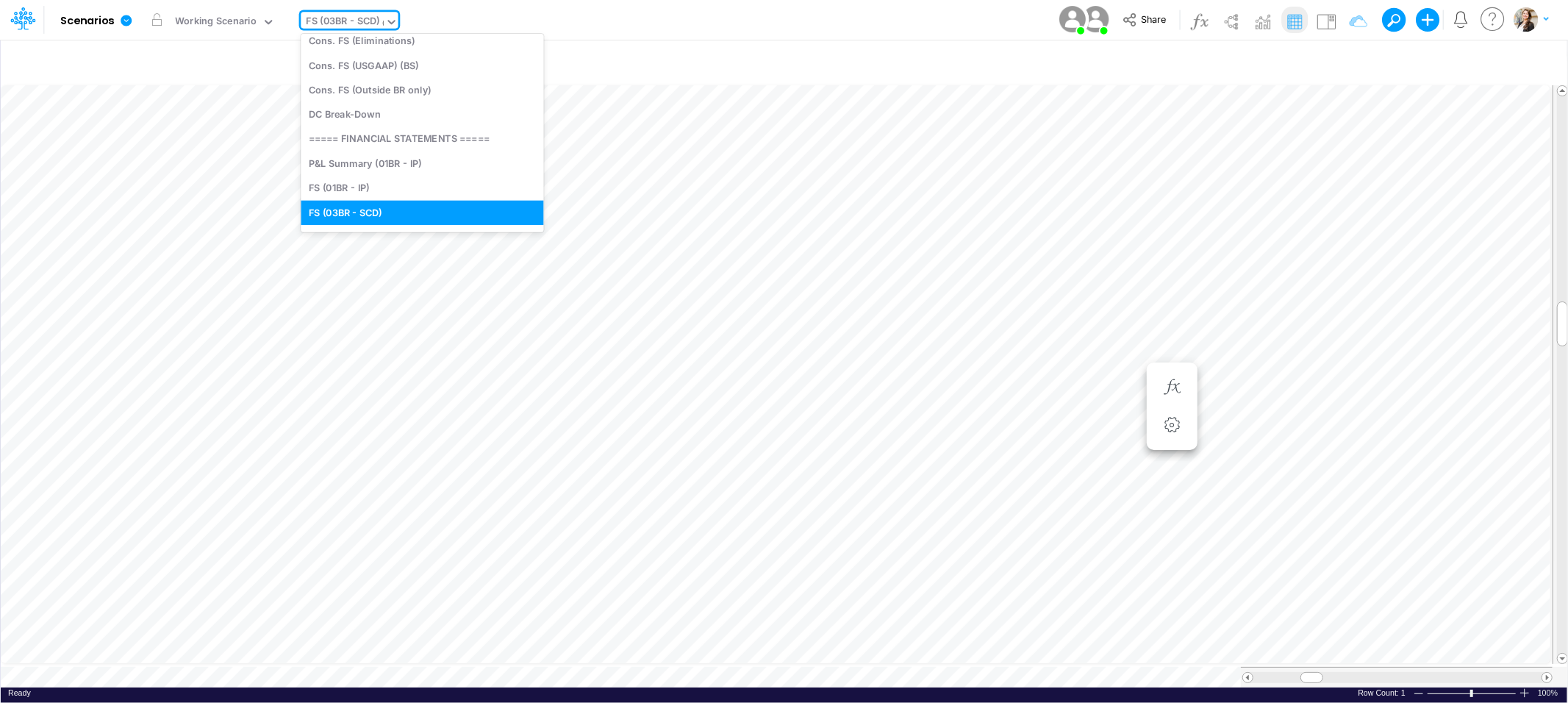
scroll to position [0, 0]
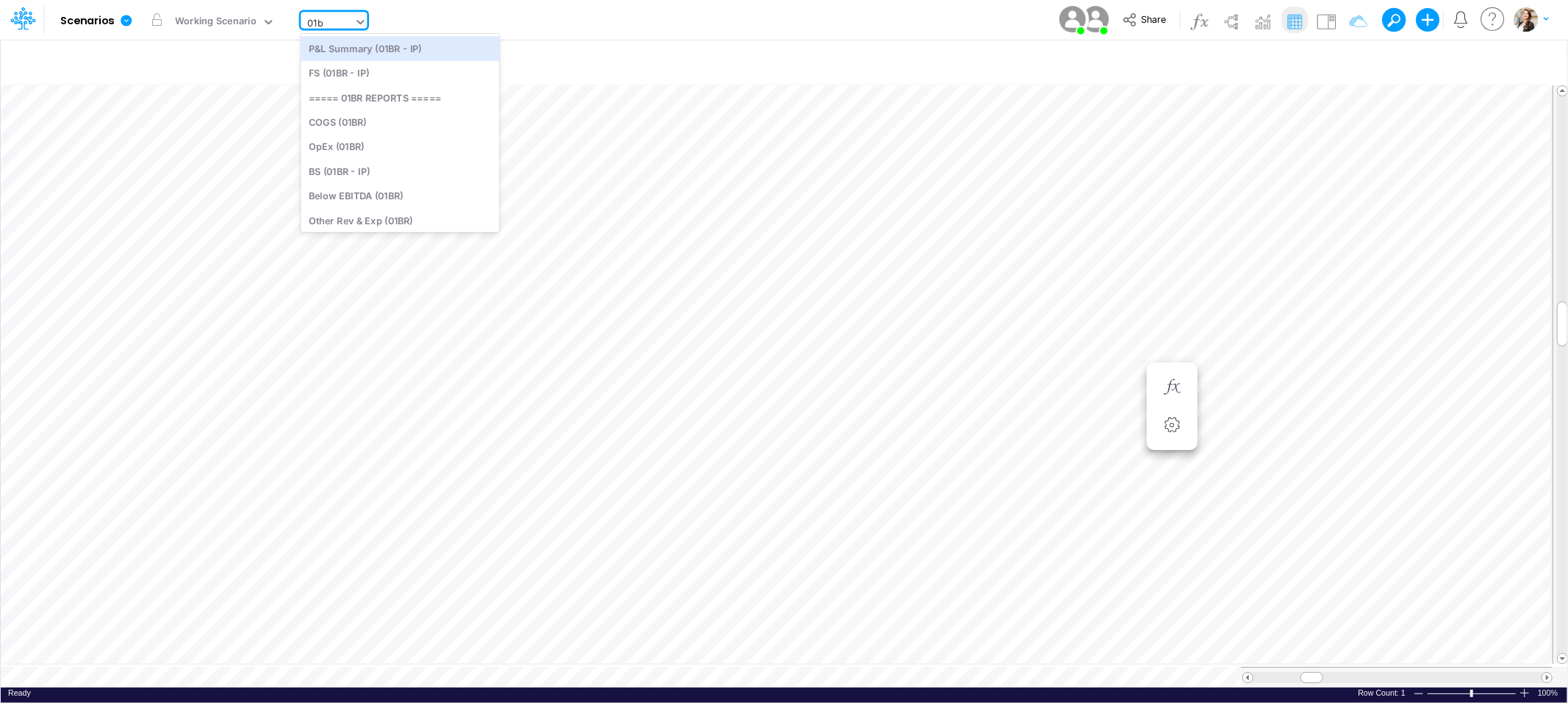
type input "01br"
click at [342, 168] on div "BS (01BR - IP)" at bounding box center [399, 171] width 198 height 25
type input "BS (01BR - IP)"
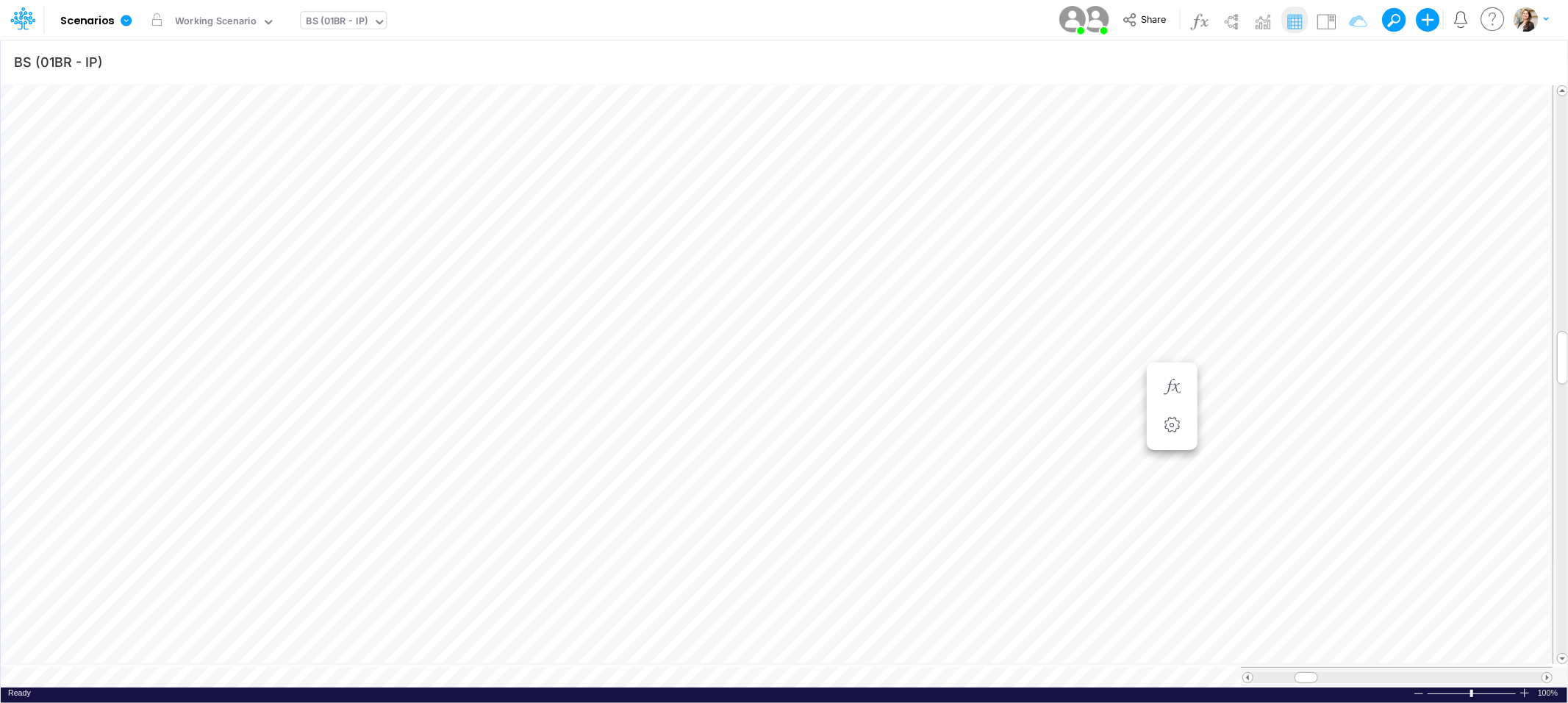
scroll to position [0, 1]
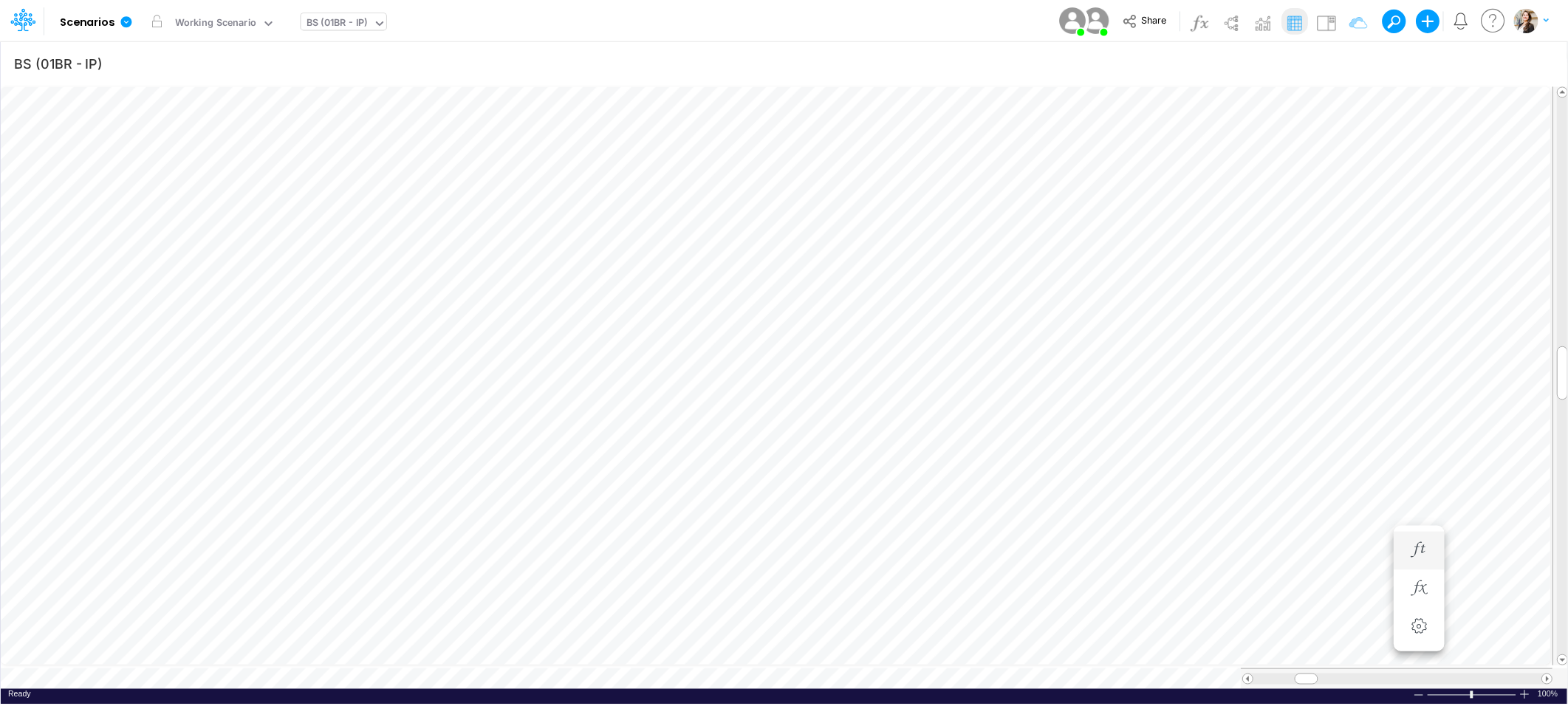
scroll to position [0, 1]
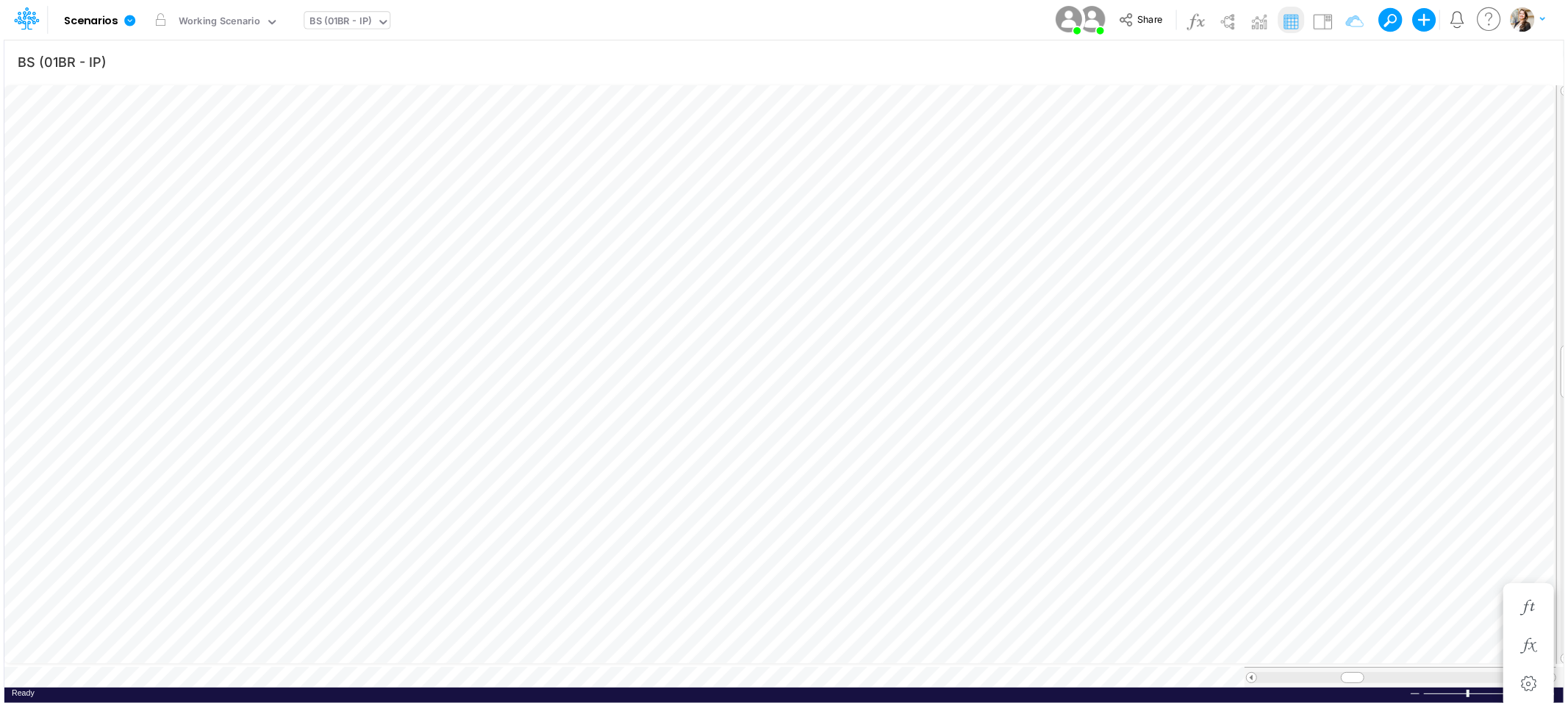
scroll to position [0, 1]
click at [999, 455] on icon "button" at bounding box center [995, 455] width 22 height 15
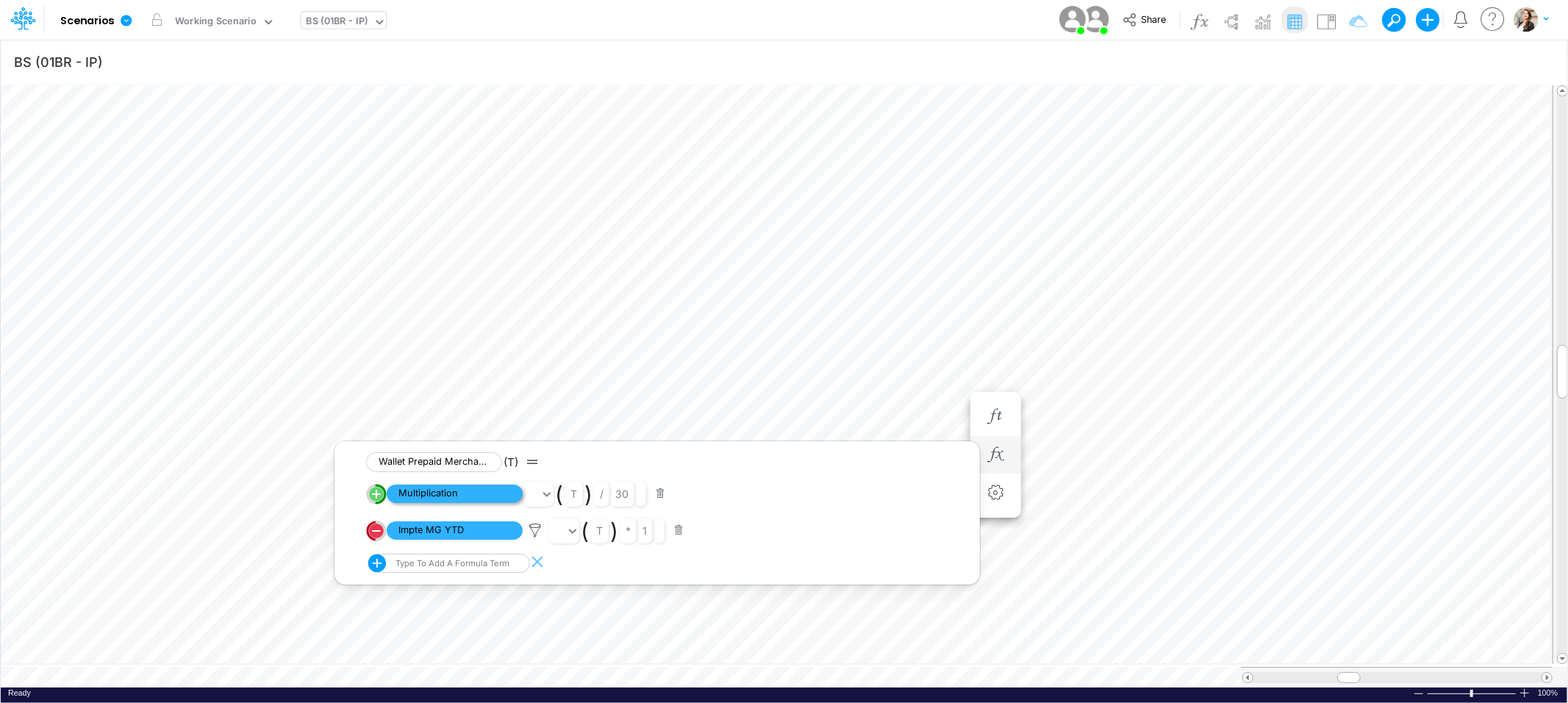
click at [435, 495] on span "Multiplication" at bounding box center [455, 494] width 136 height 18
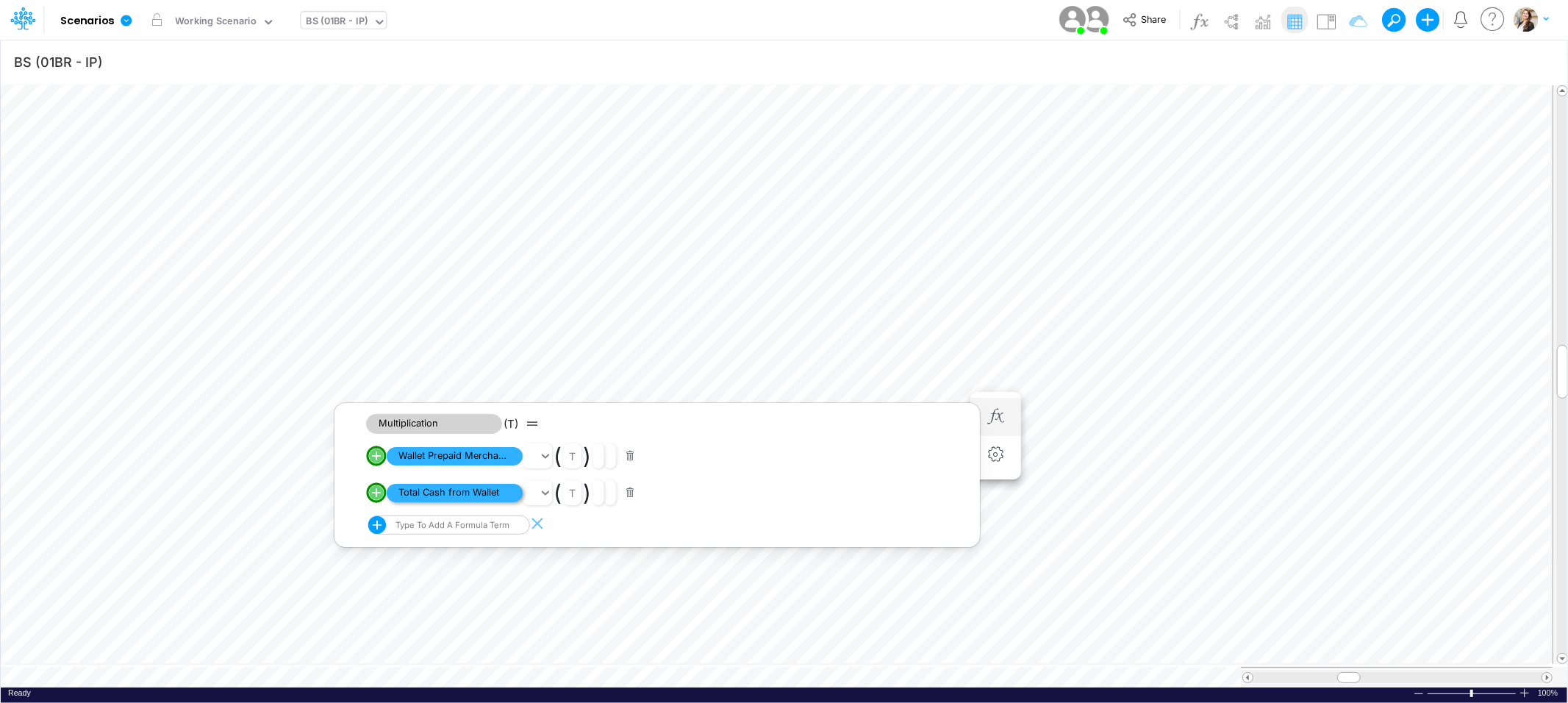
click at [435, 497] on span "Total Cash from Wallet" at bounding box center [455, 493] width 136 height 18
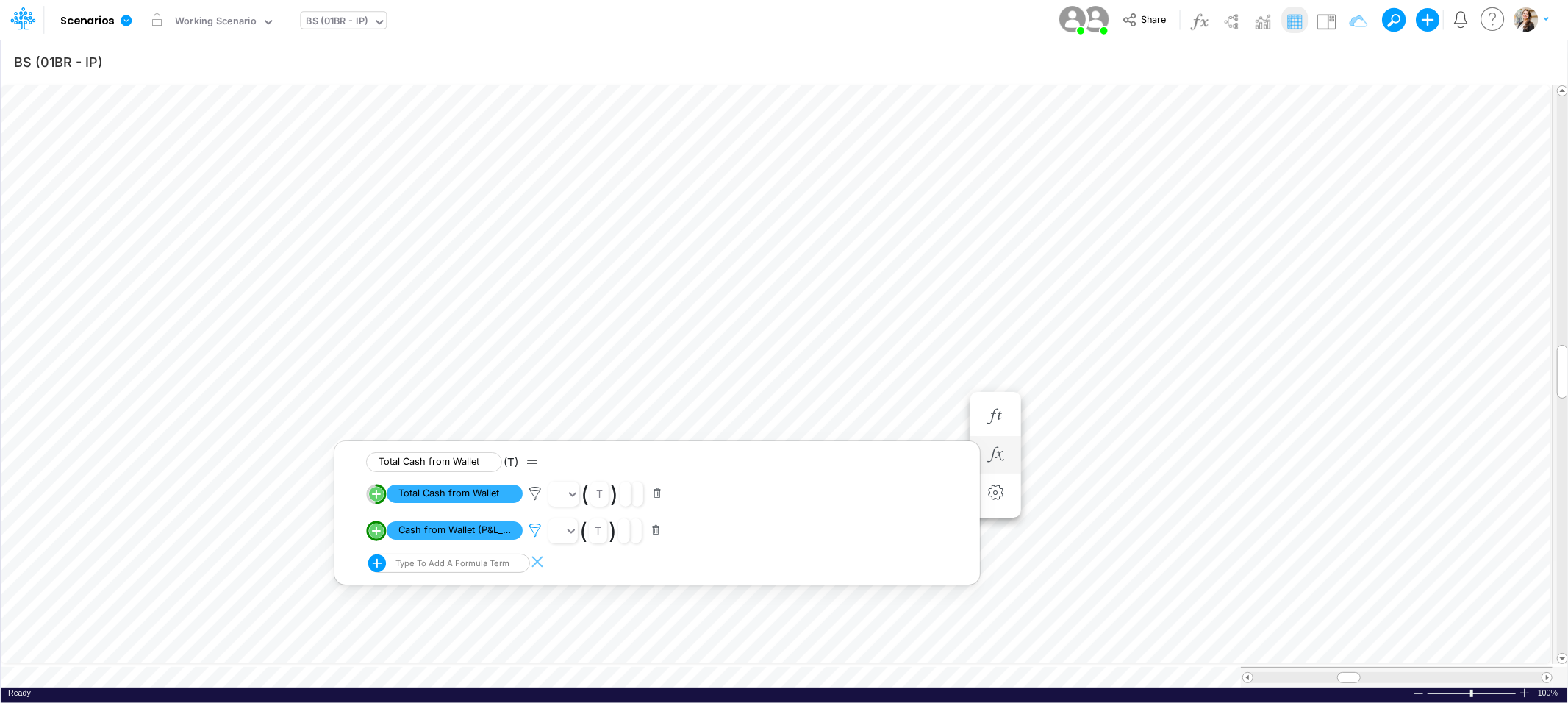
click at [533, 531] on icon at bounding box center [535, 531] width 22 height 15
click at [452, 496] on div at bounding box center [784, 355] width 1568 height 696
click at [539, 492] on icon at bounding box center [535, 494] width 22 height 15
click at [423, 497] on div at bounding box center [784, 355] width 1568 height 696
click at [432, 498] on span "Total Cash from Wallet" at bounding box center [455, 494] width 136 height 18
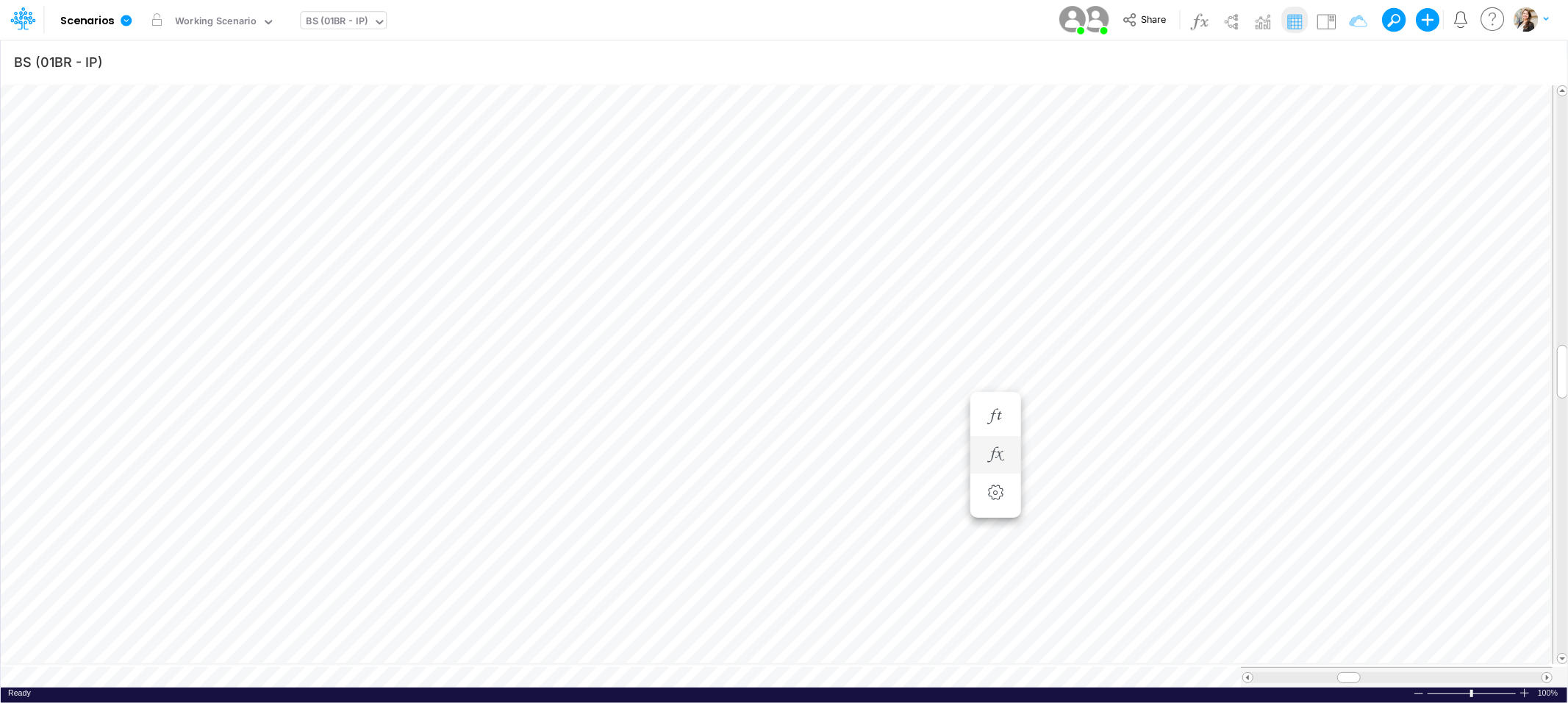
scroll to position [0, 1]
click at [340, 24] on div "BS (01BR - IP)" at bounding box center [337, 22] width 62 height 17
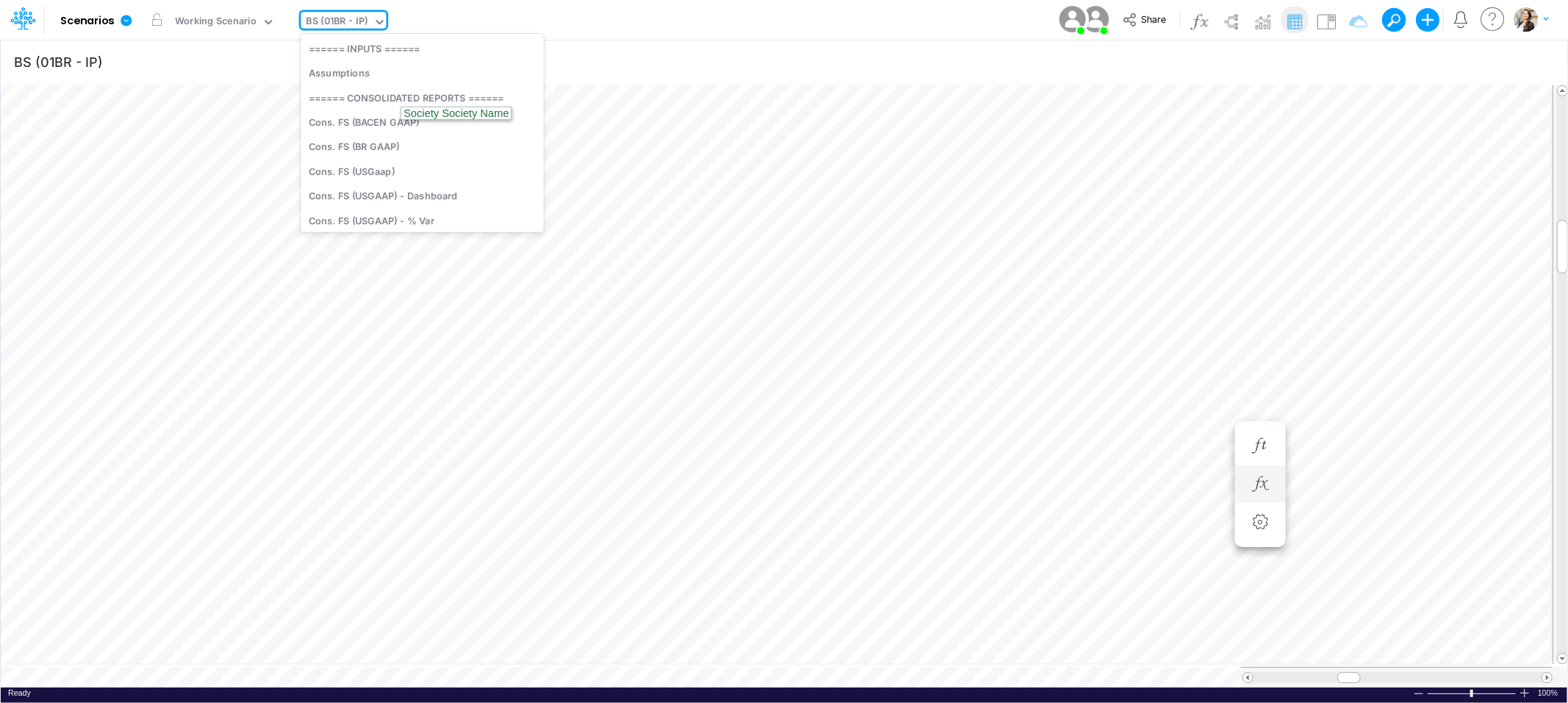
scroll to position [855, 0]
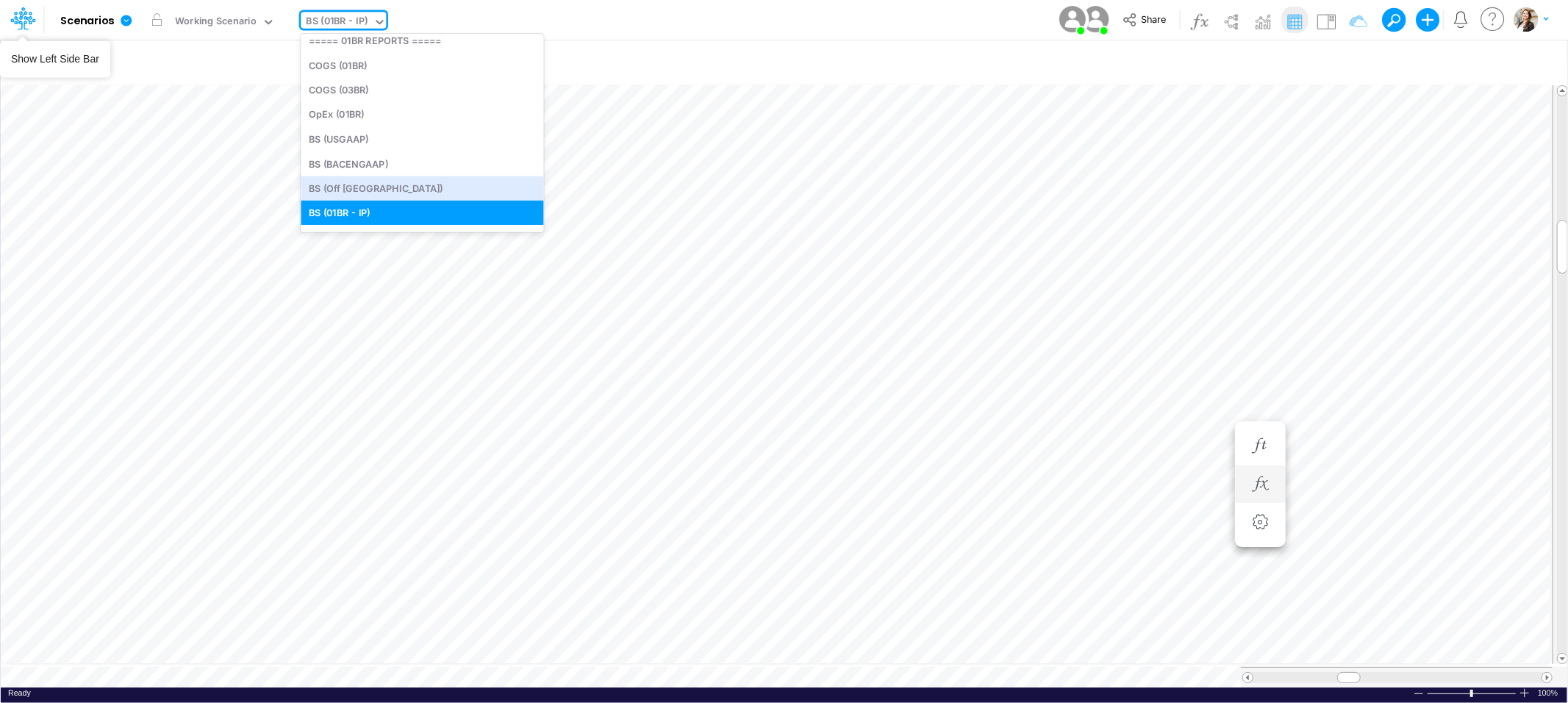
click at [35, 21] on icon at bounding box center [22, 18] width 25 height 25
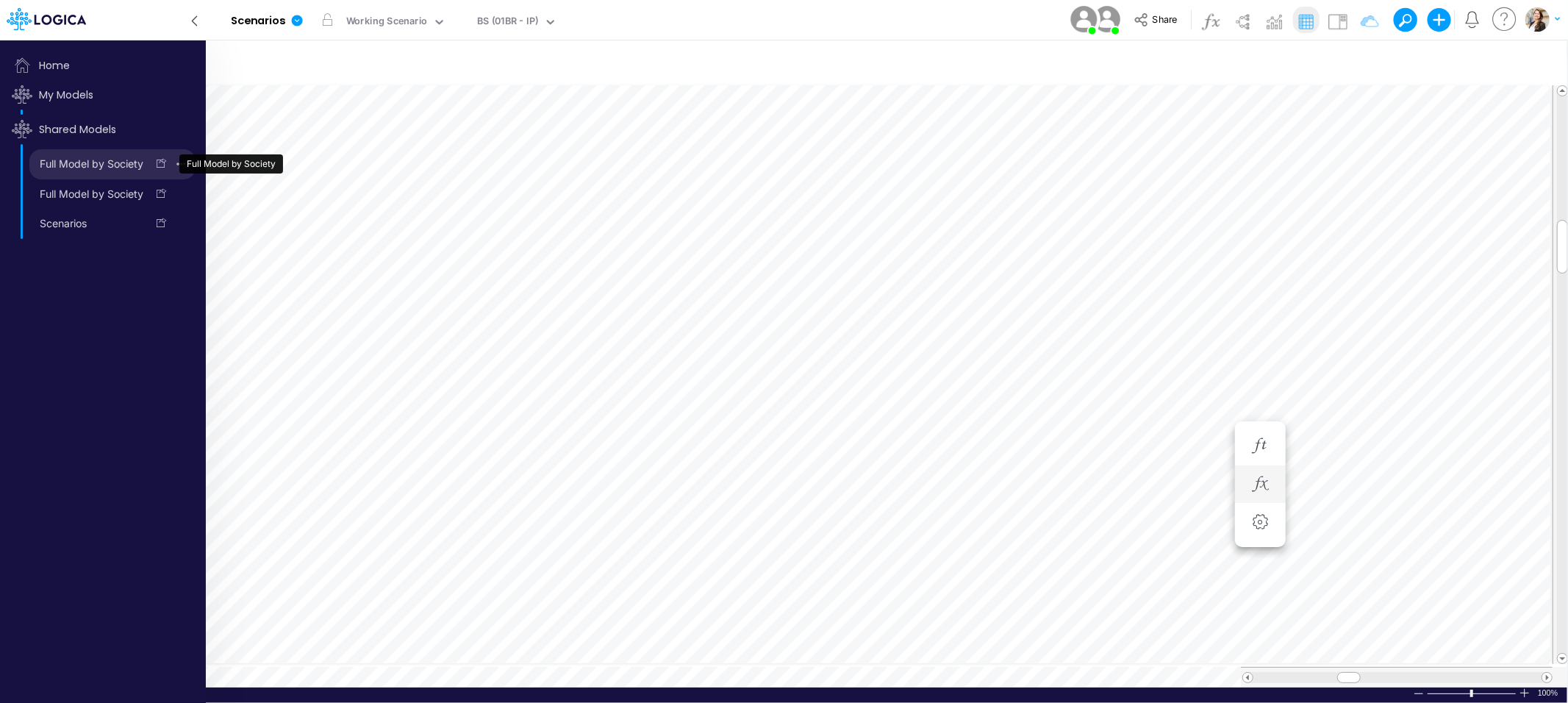
click at [89, 166] on link "Full Model by Society" at bounding box center [87, 164] width 117 height 24
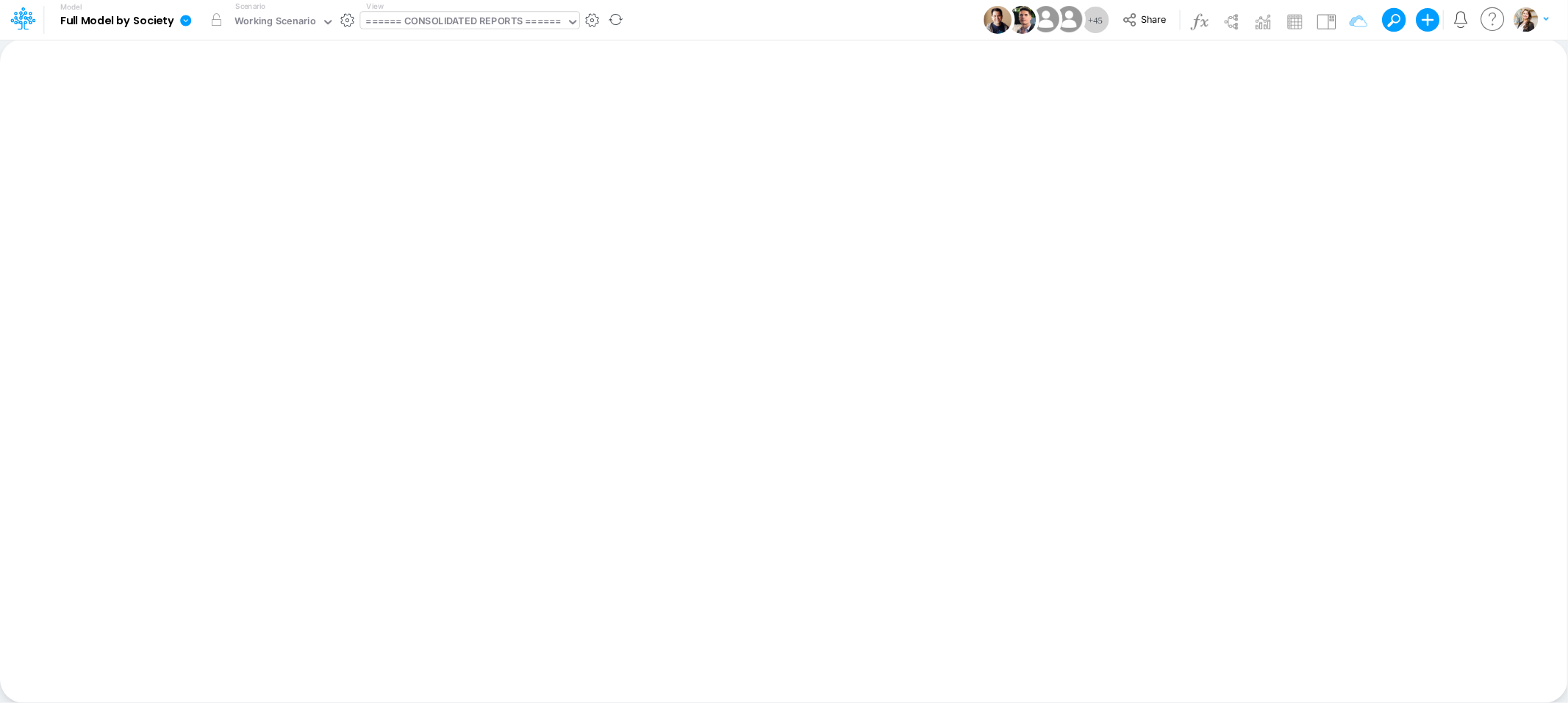
click at [438, 17] on div "====== CONSOLIDATED REPORTS ======" at bounding box center [463, 22] width 195 height 17
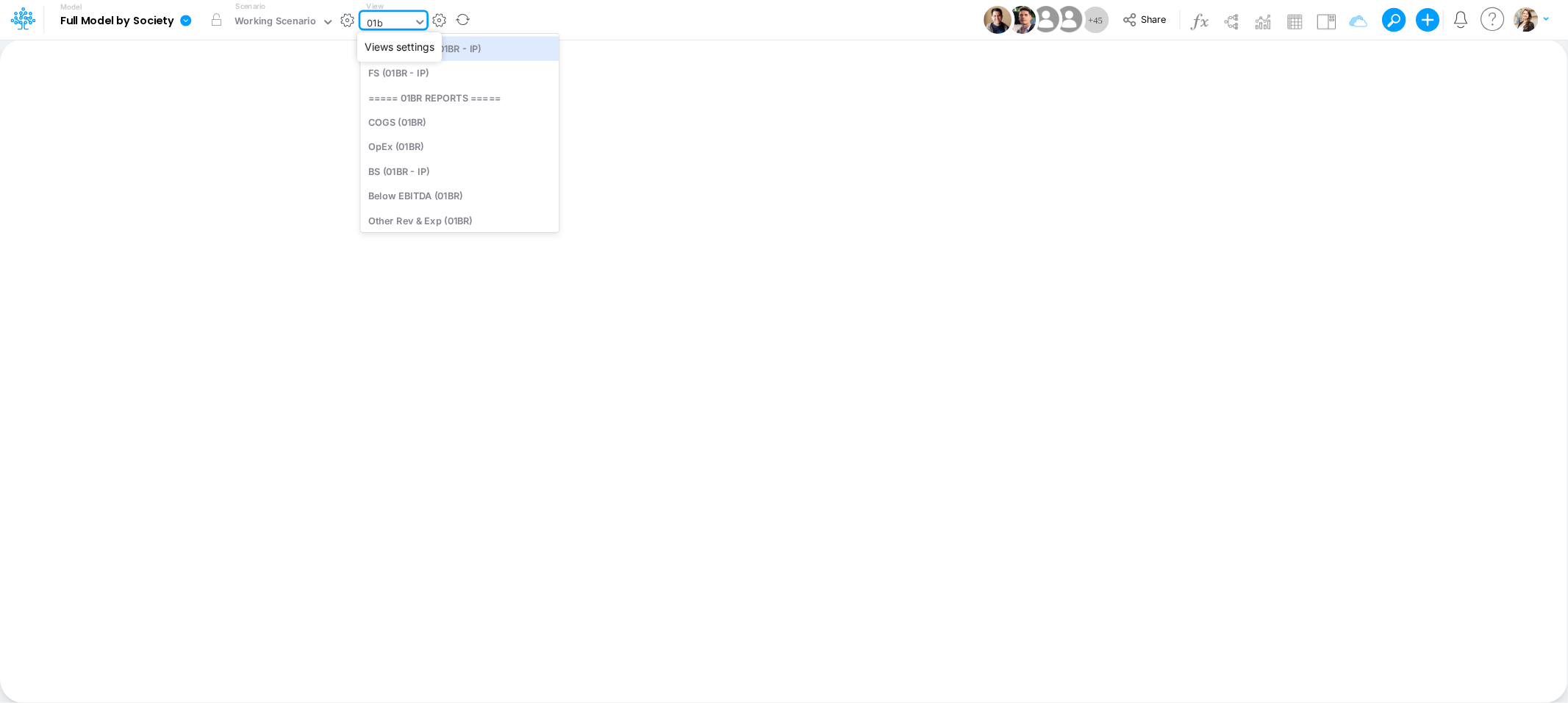
type input "01br"
click at [455, 200] on div "Below EBITDA (01BR)" at bounding box center [459, 196] width 198 height 25
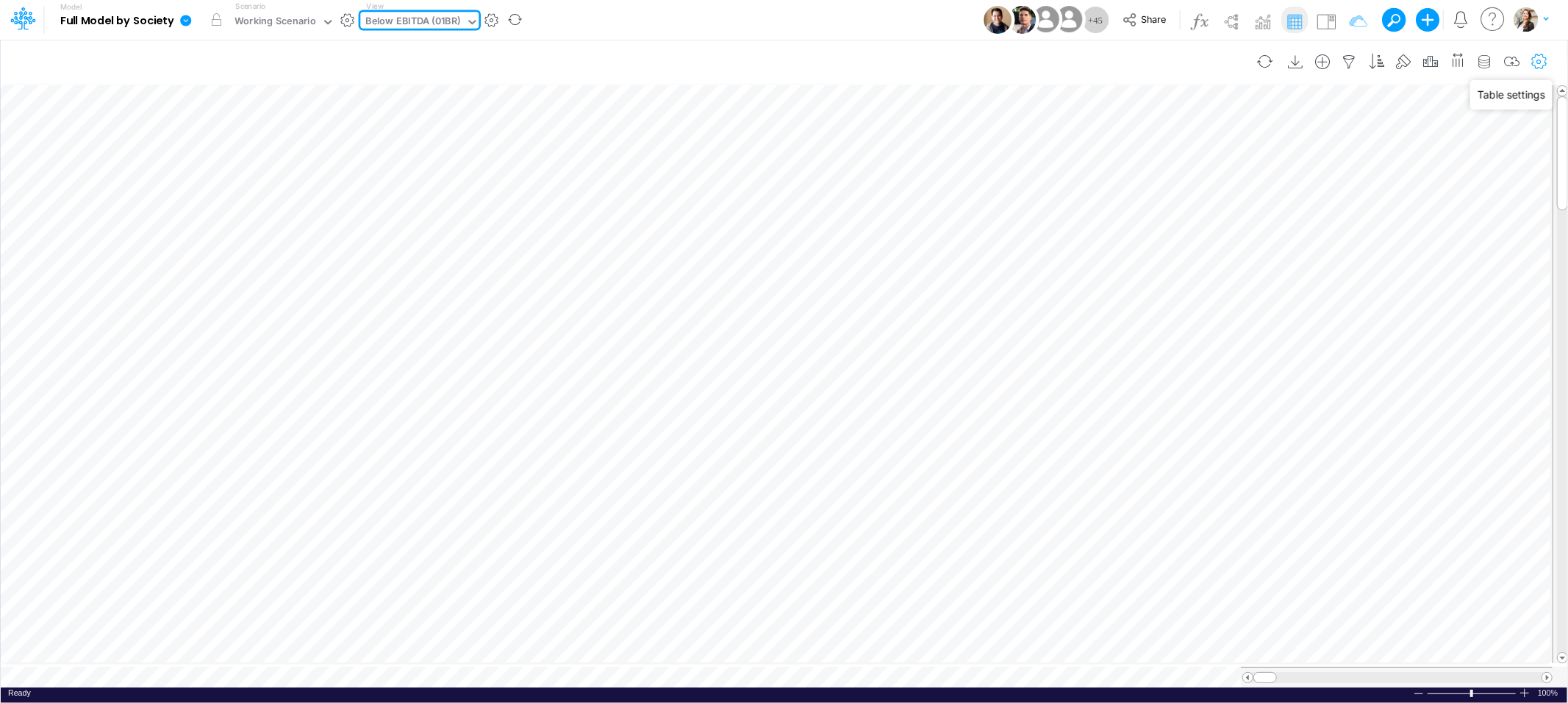
click at [1540, 60] on icon "button" at bounding box center [1539, 62] width 22 height 15
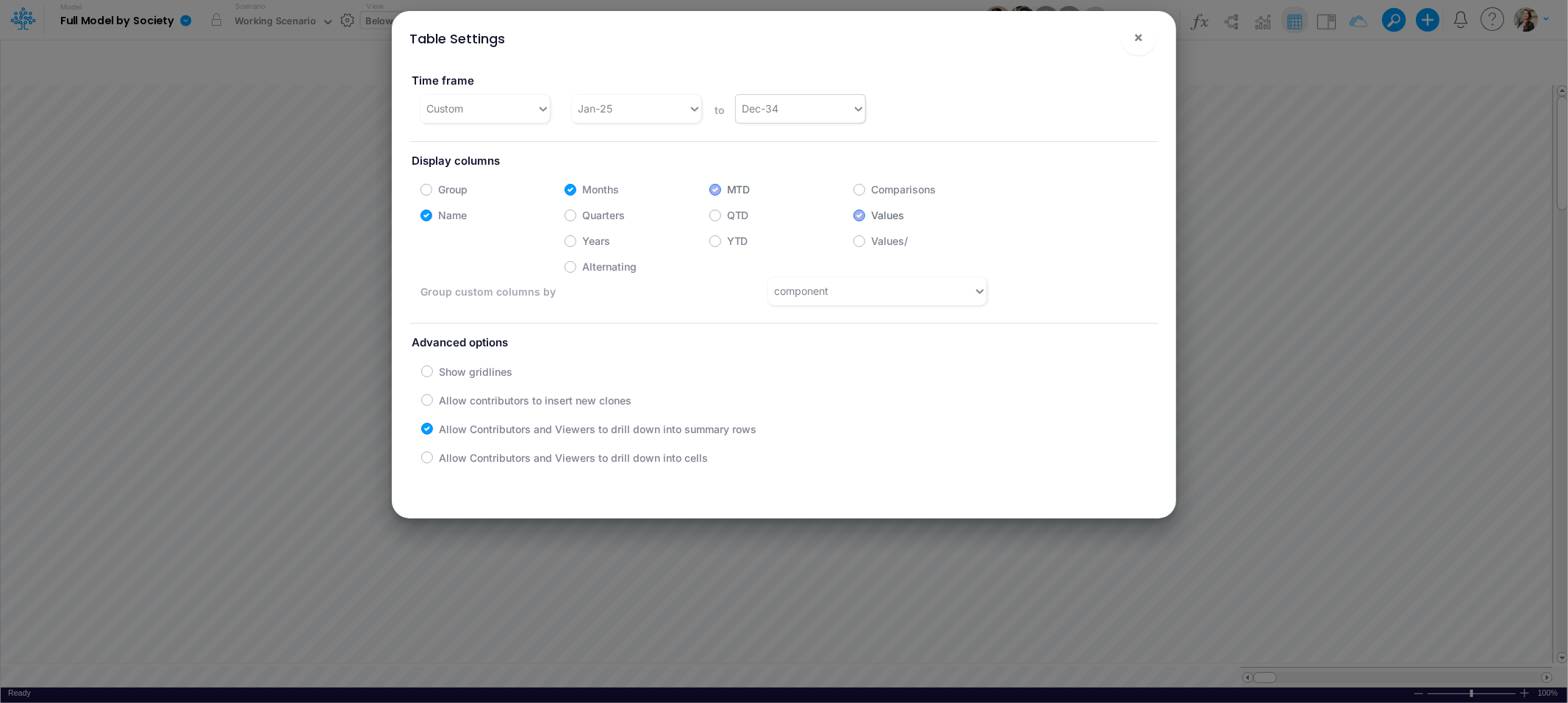
click at [791, 116] on div "Dec-34" at bounding box center [794, 109] width 116 height 25
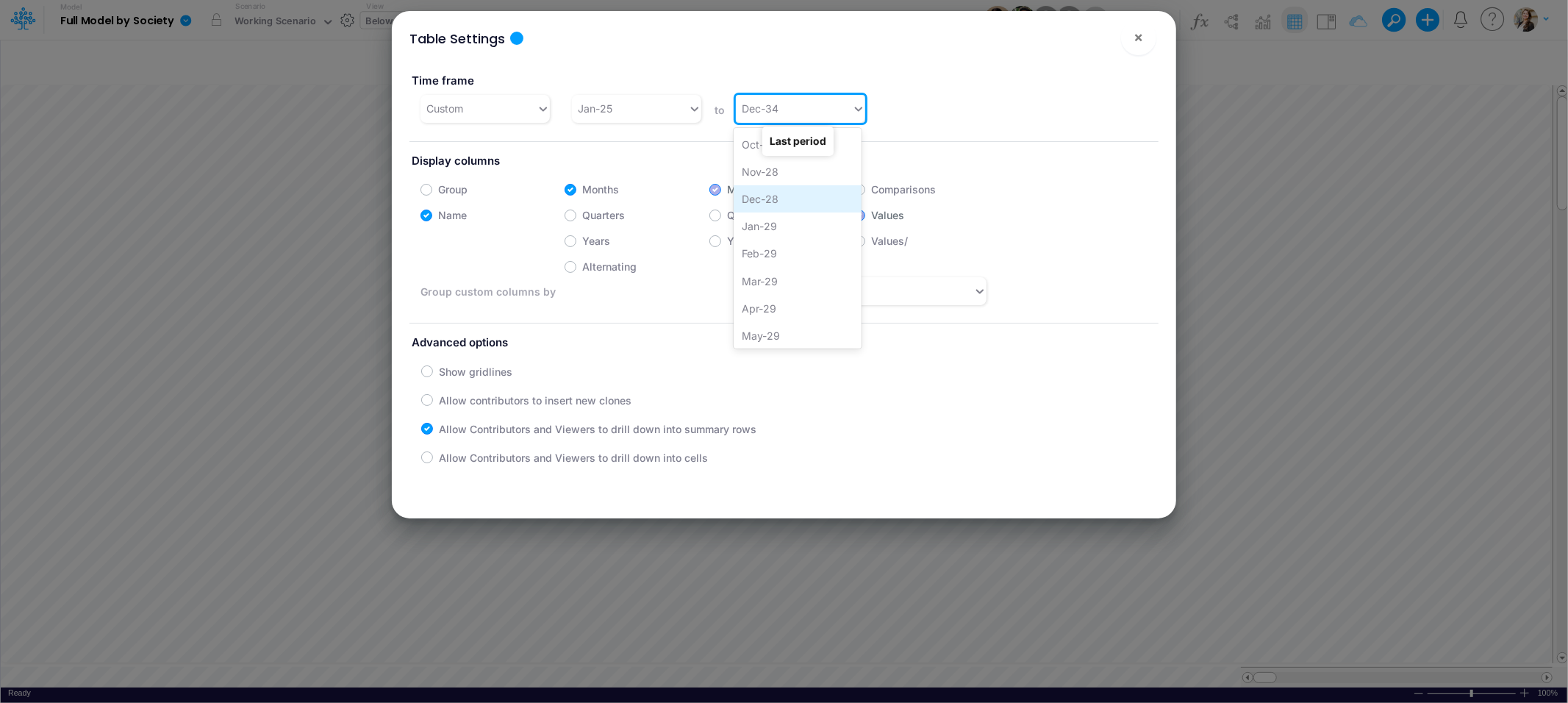
click at [762, 200] on div "Dec-28" at bounding box center [797, 199] width 128 height 28
click at [1143, 44] on span "×" at bounding box center [1138, 37] width 9 height 18
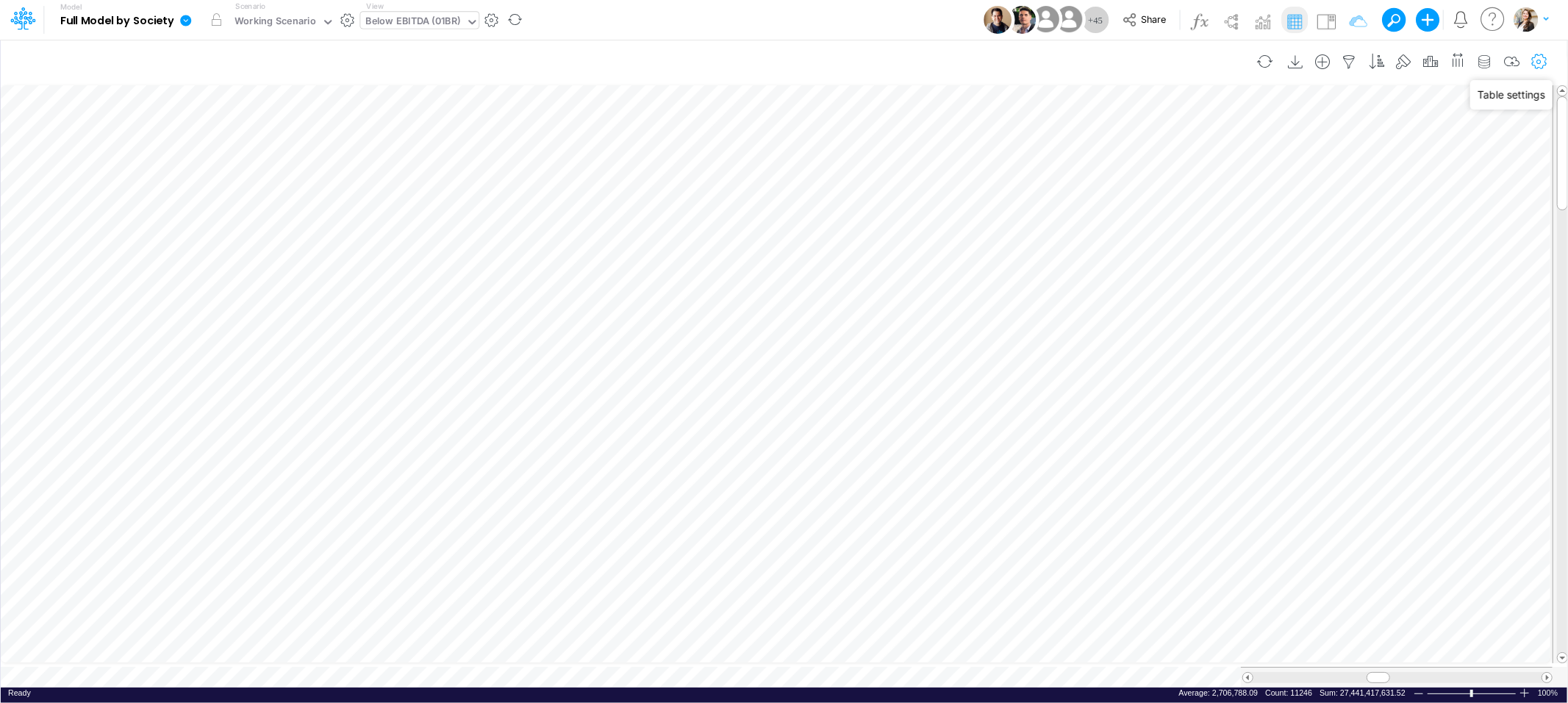
click at [1539, 64] on icon "button" at bounding box center [1539, 62] width 22 height 15
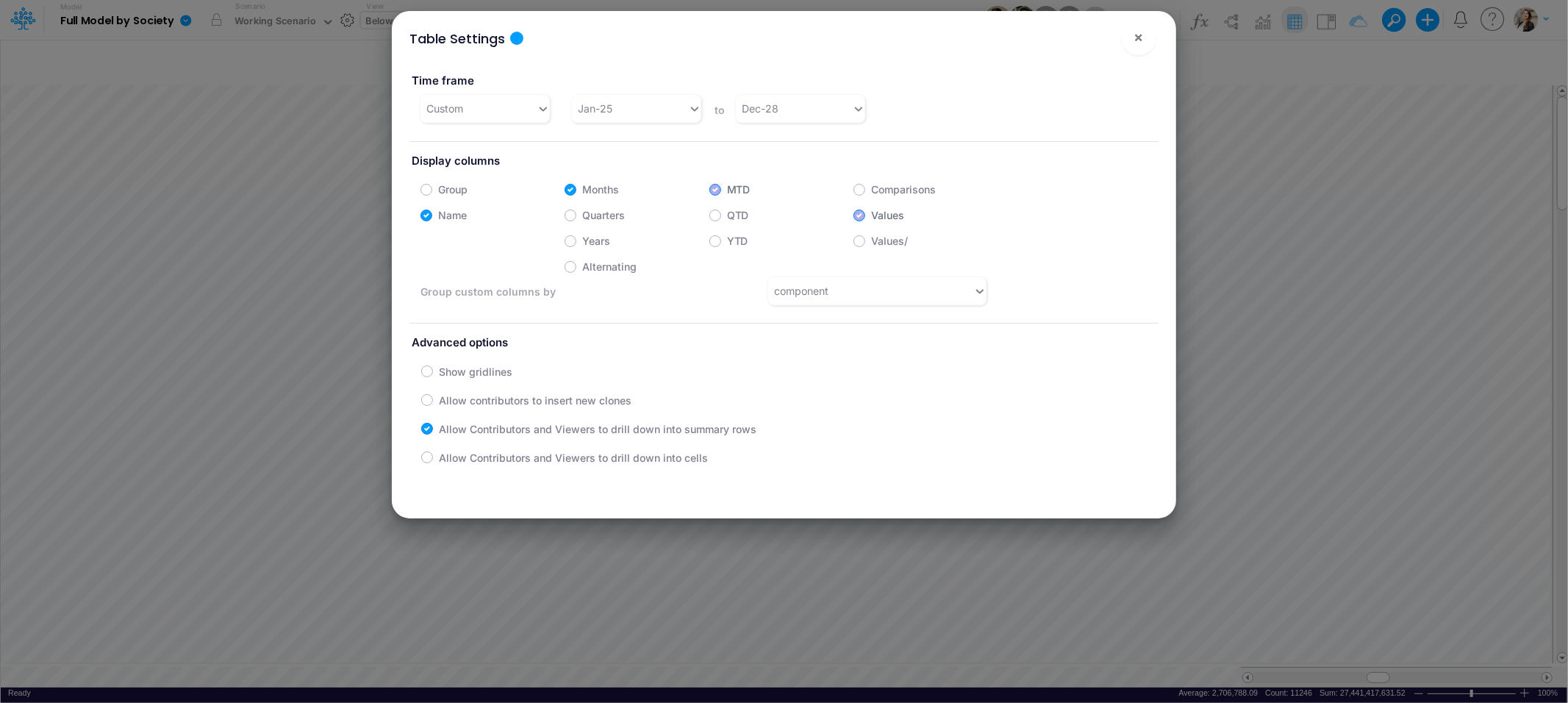
drag, startPoint x: 575, startPoint y: 237, endPoint x: 747, endPoint y: 0, distance: 292.8
click at [582, 237] on label "Years" at bounding box center [596, 241] width 28 height 15
click at [582, 237] on input "Years" at bounding box center [587, 237] width 9 height 9
click at [582, 240] on label "Years" at bounding box center [596, 241] width 28 height 15
click at [582, 240] on input "Years" at bounding box center [587, 237] width 9 height 9
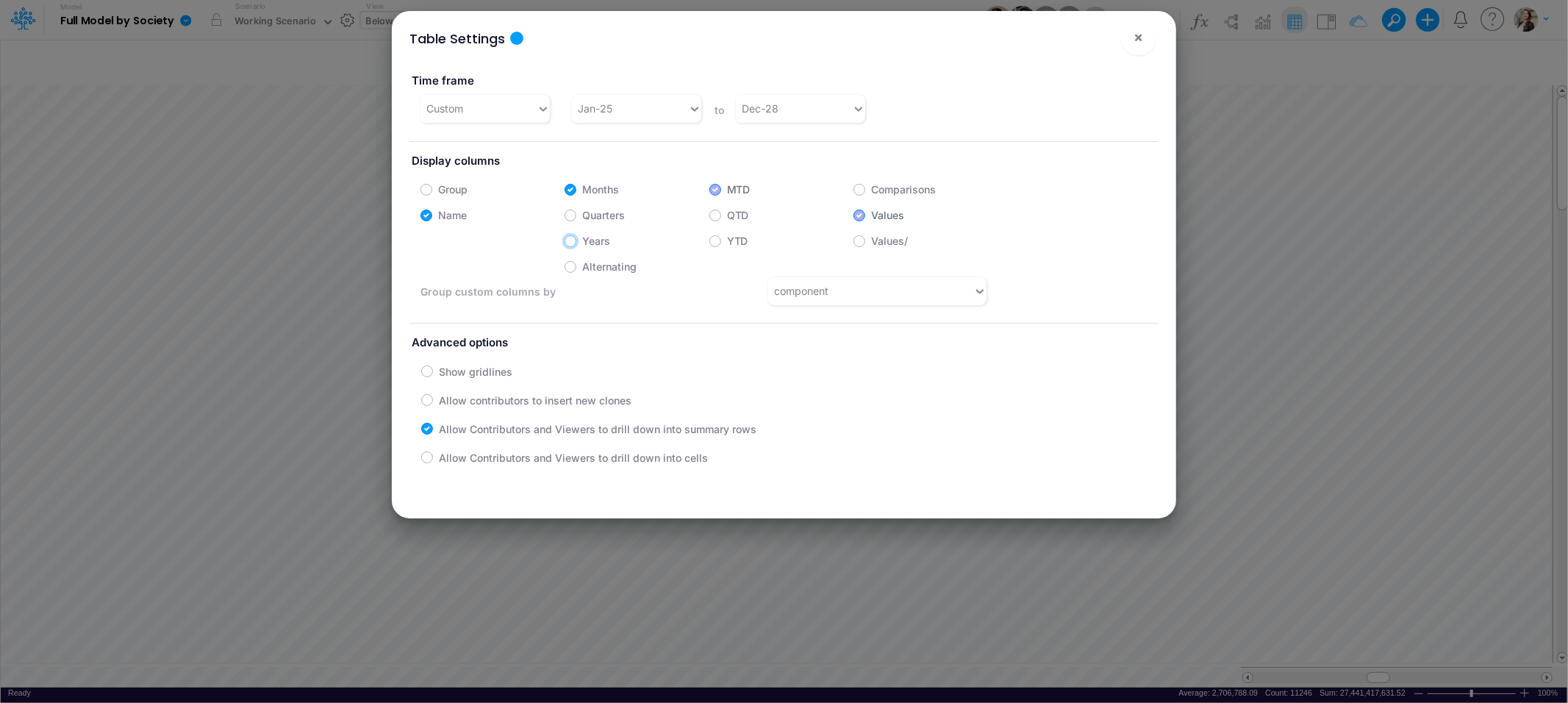
click at [582, 237] on label "Years" at bounding box center [596, 241] width 28 height 15
click at [582, 237] on input "Years" at bounding box center [587, 237] width 9 height 9
click at [1141, 46] on span "×" at bounding box center [1138, 37] width 9 height 18
click at [1139, 40] on div "Model Full Model by Society Edit model settings Duplicate Import QuickBooks Qui…" at bounding box center [784, 20] width 1568 height 41
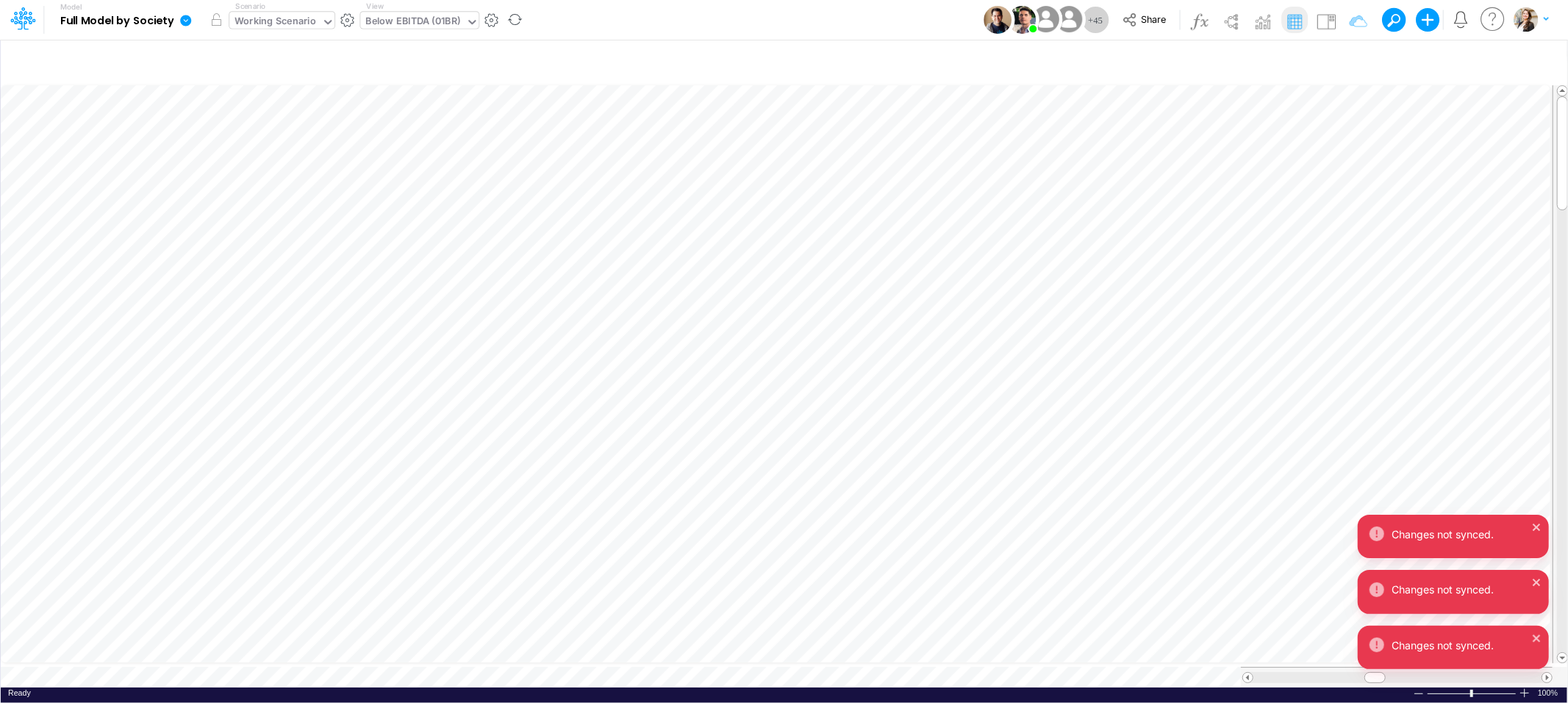
scroll to position [0, 1]
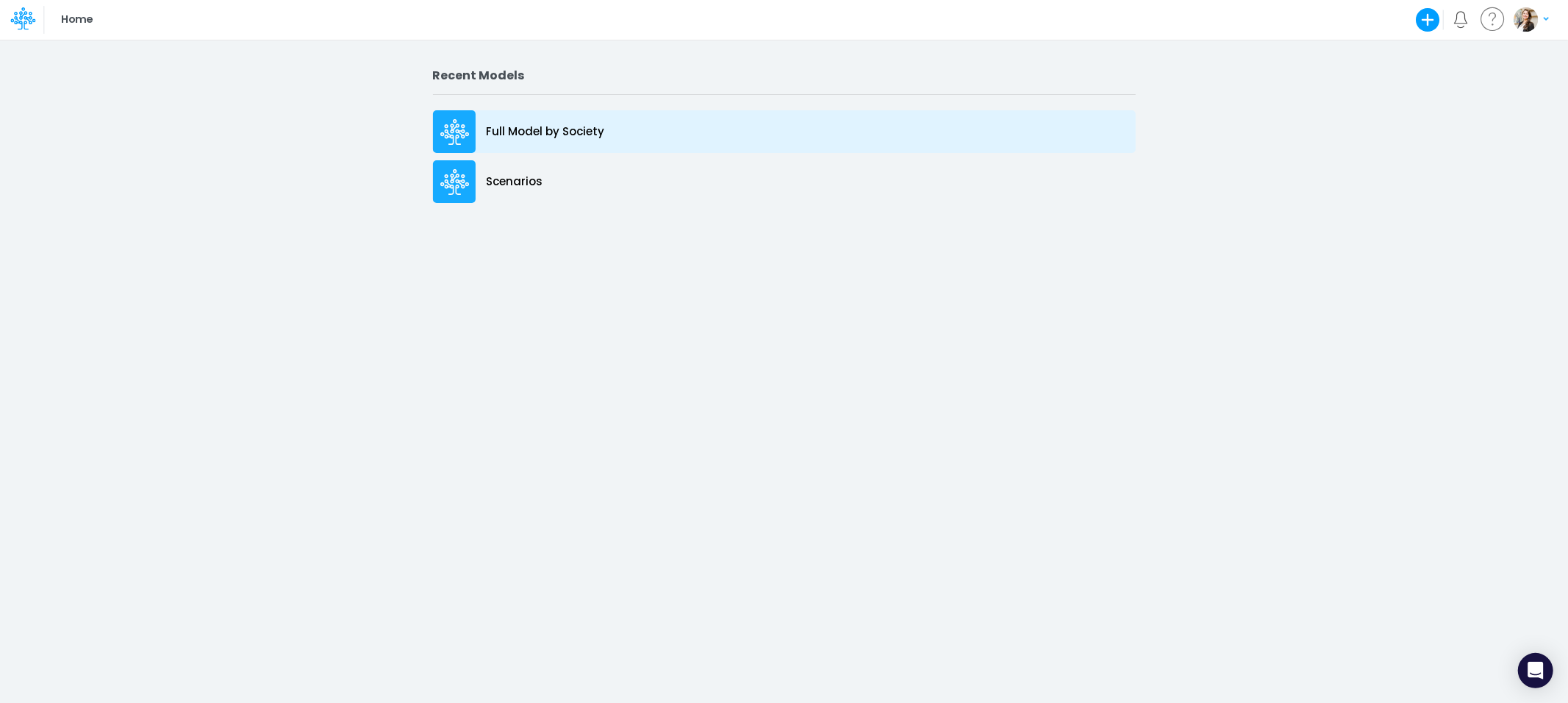
click at [534, 127] on p "Full Model by Society" at bounding box center [546, 132] width 119 height 17
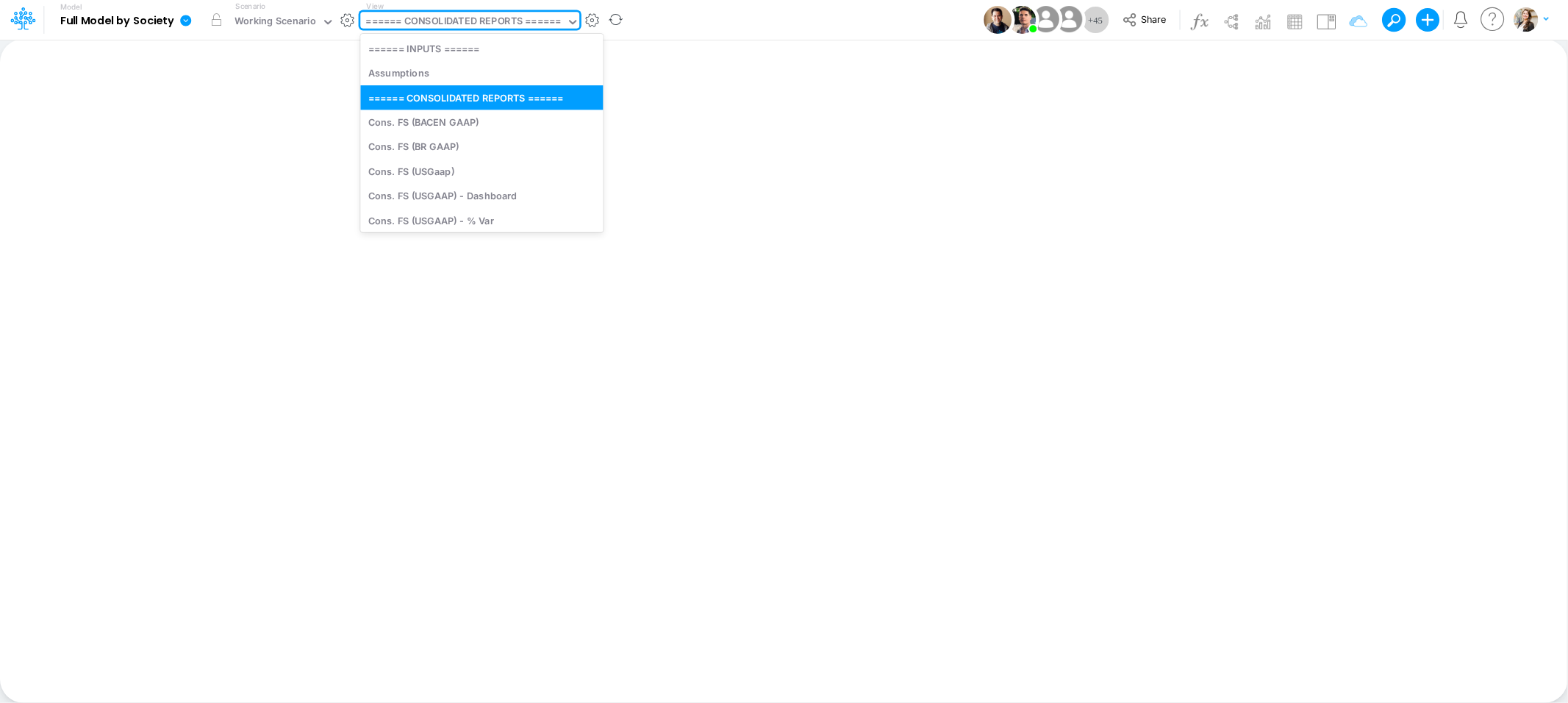
click at [481, 22] on div "====== CONSOLIDATED REPORTS ======" at bounding box center [463, 22] width 195 height 17
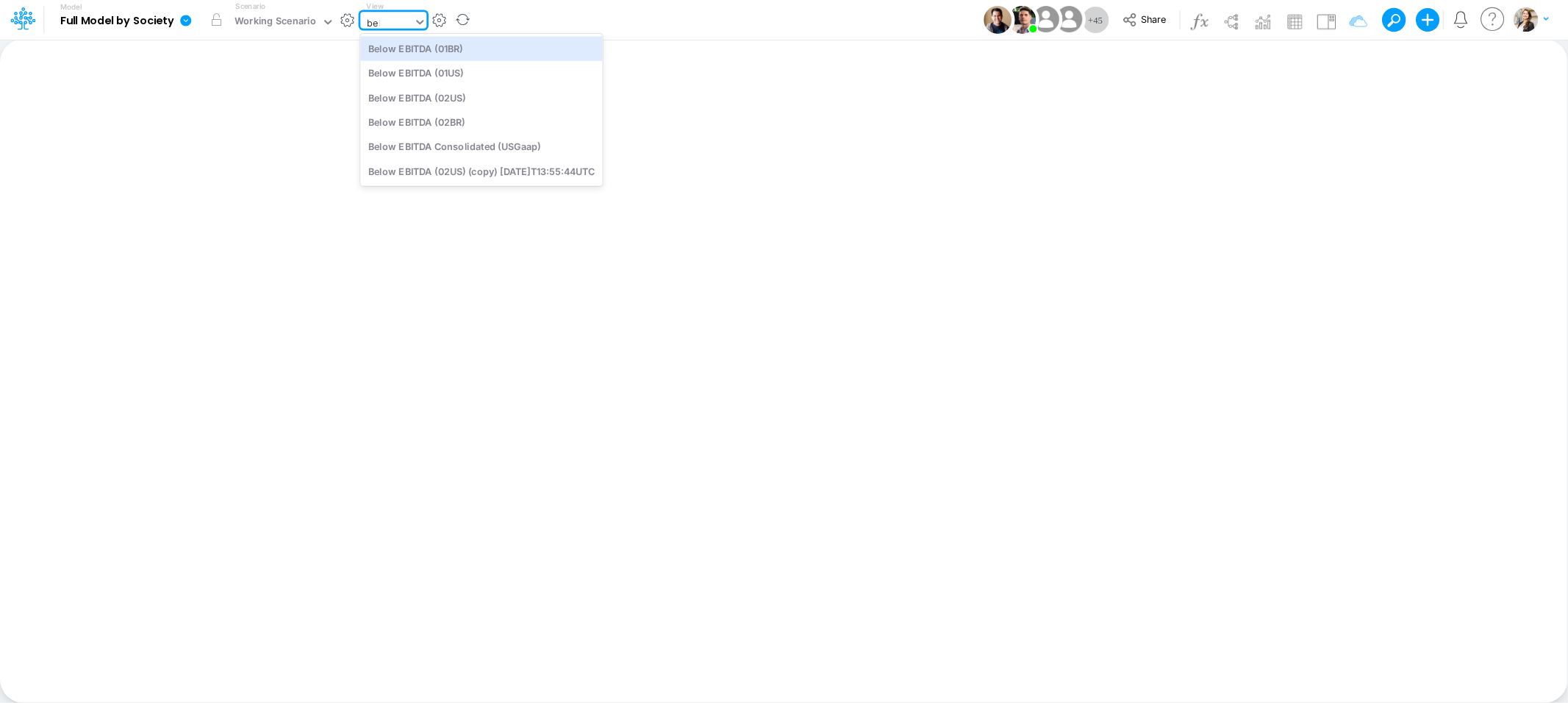
type input "belo"
click at [478, 45] on div "Below EBITDA (01BR)" at bounding box center [481, 48] width 242 height 25
